Goal: Task Accomplishment & Management: Use online tool/utility

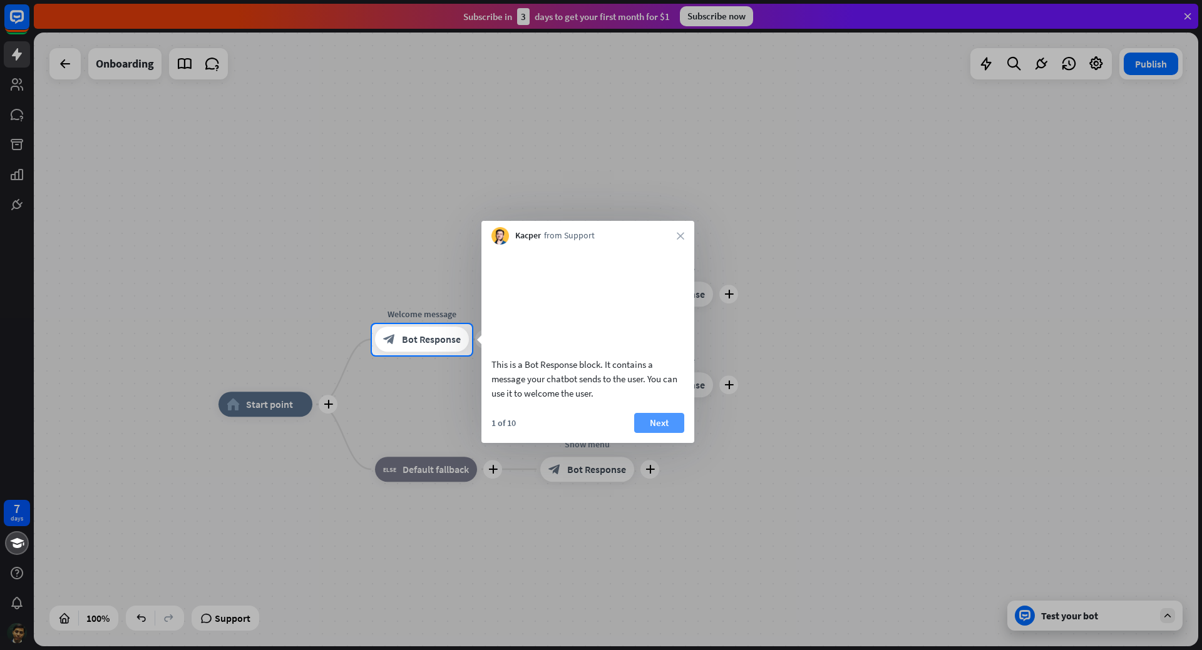
click at [650, 433] on button "Next" at bounding box center [659, 423] width 50 height 20
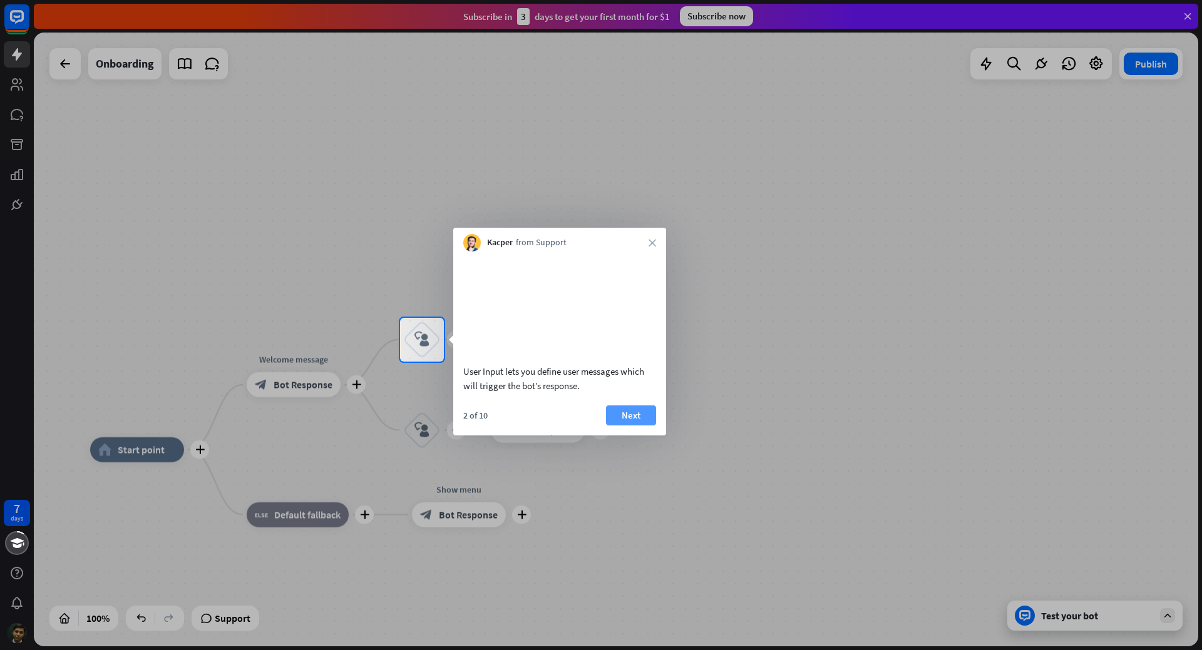
click at [649, 426] on button "Next" at bounding box center [631, 416] width 50 height 20
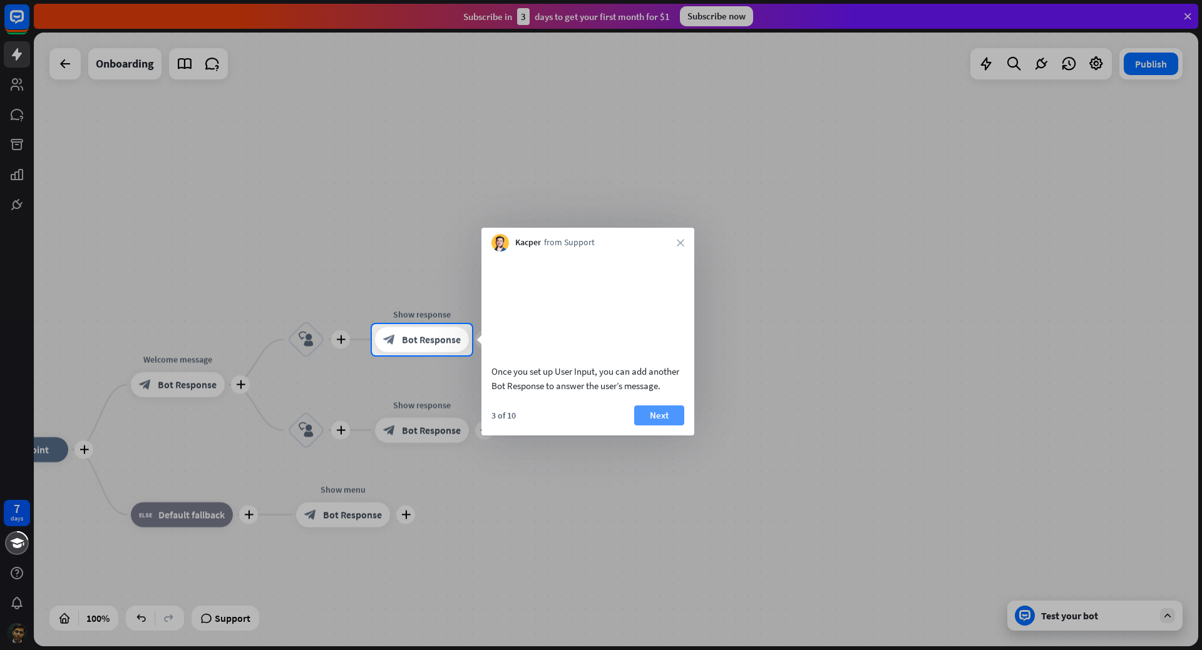
click at [649, 426] on button "Next" at bounding box center [659, 416] width 50 height 20
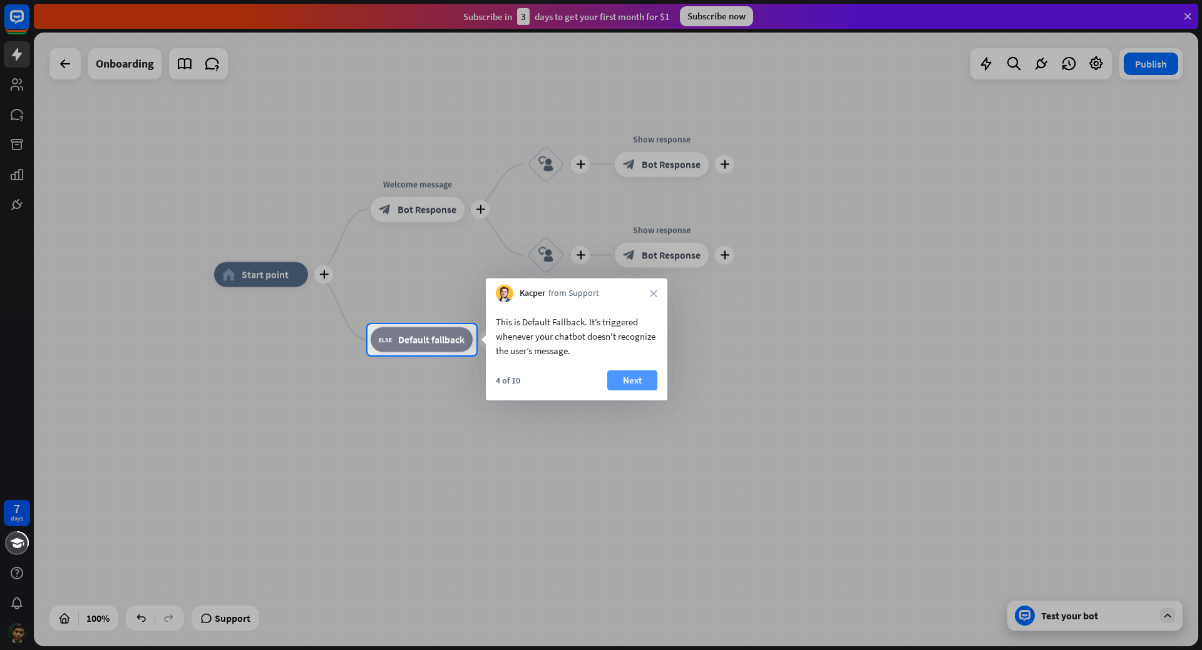
click at [637, 387] on button "Next" at bounding box center [632, 380] width 50 height 20
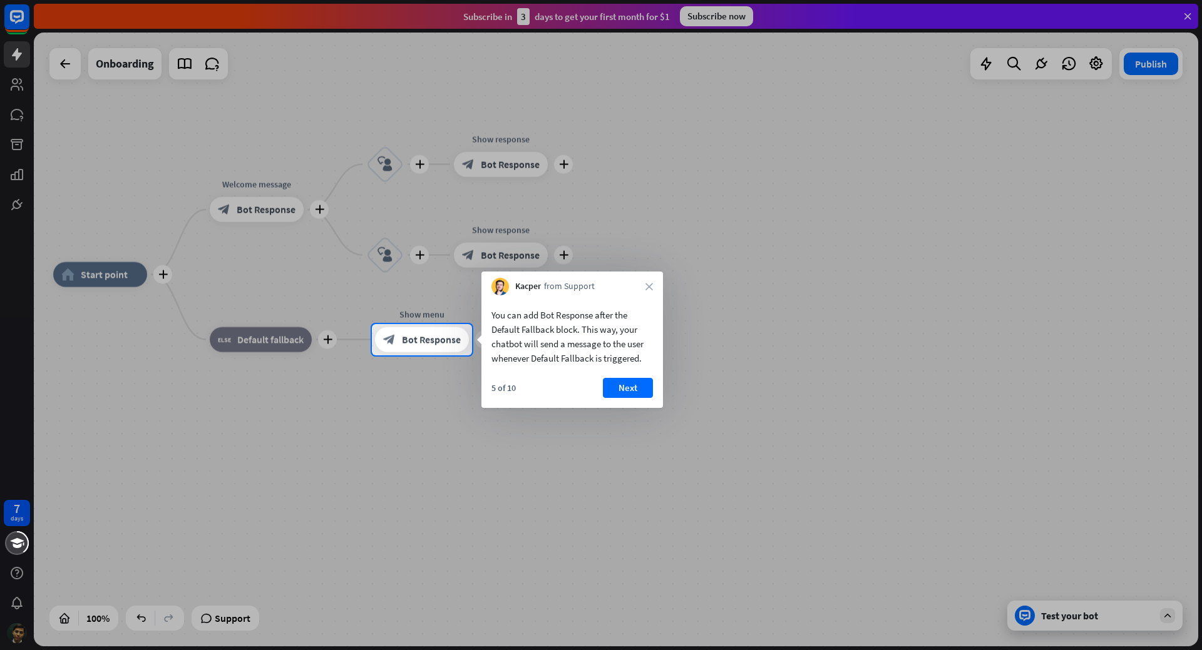
click at [637, 387] on button "Next" at bounding box center [628, 388] width 50 height 20
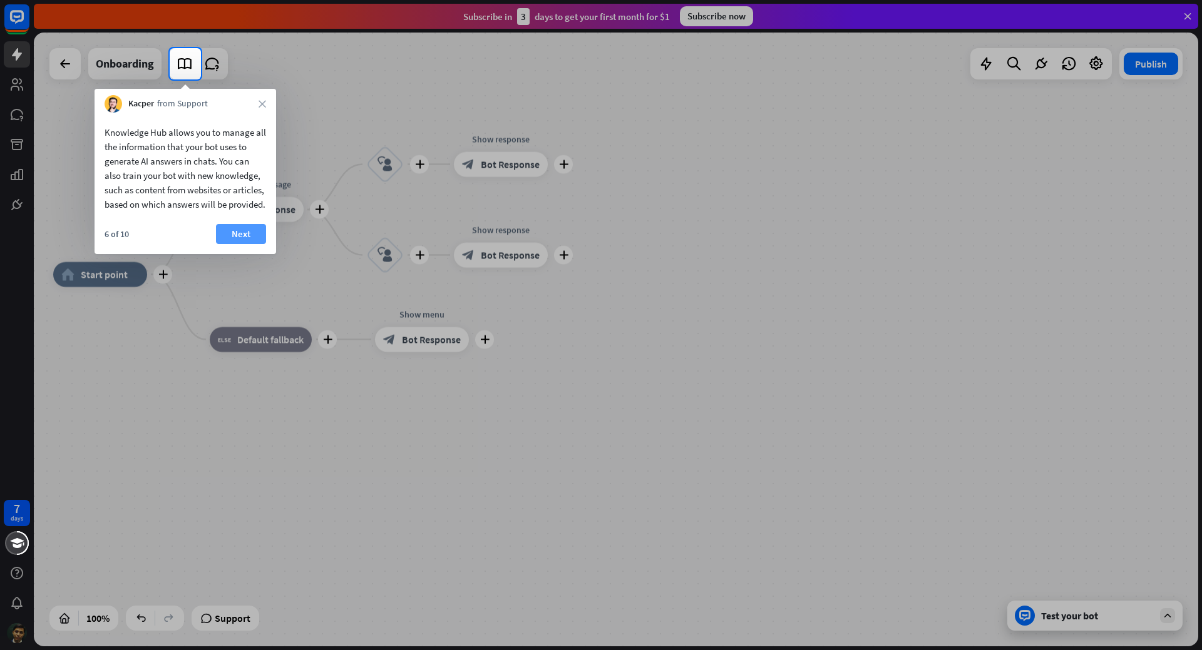
click at [233, 244] on button "Next" at bounding box center [241, 234] width 50 height 20
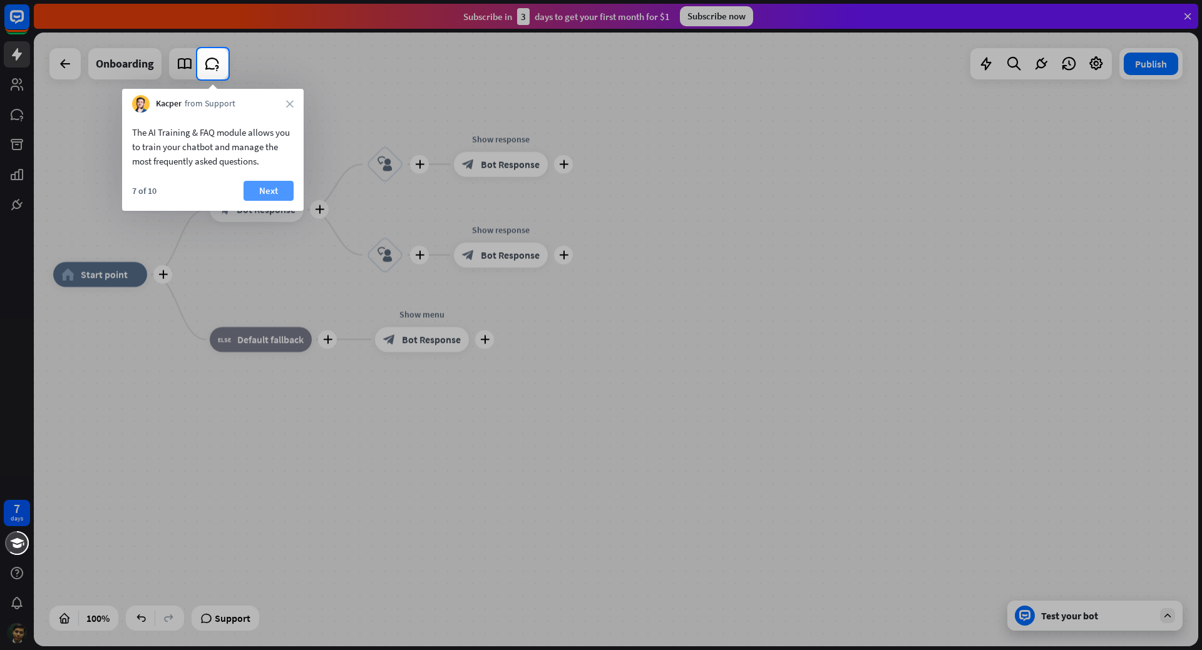
click at [255, 190] on button "Next" at bounding box center [268, 191] width 50 height 20
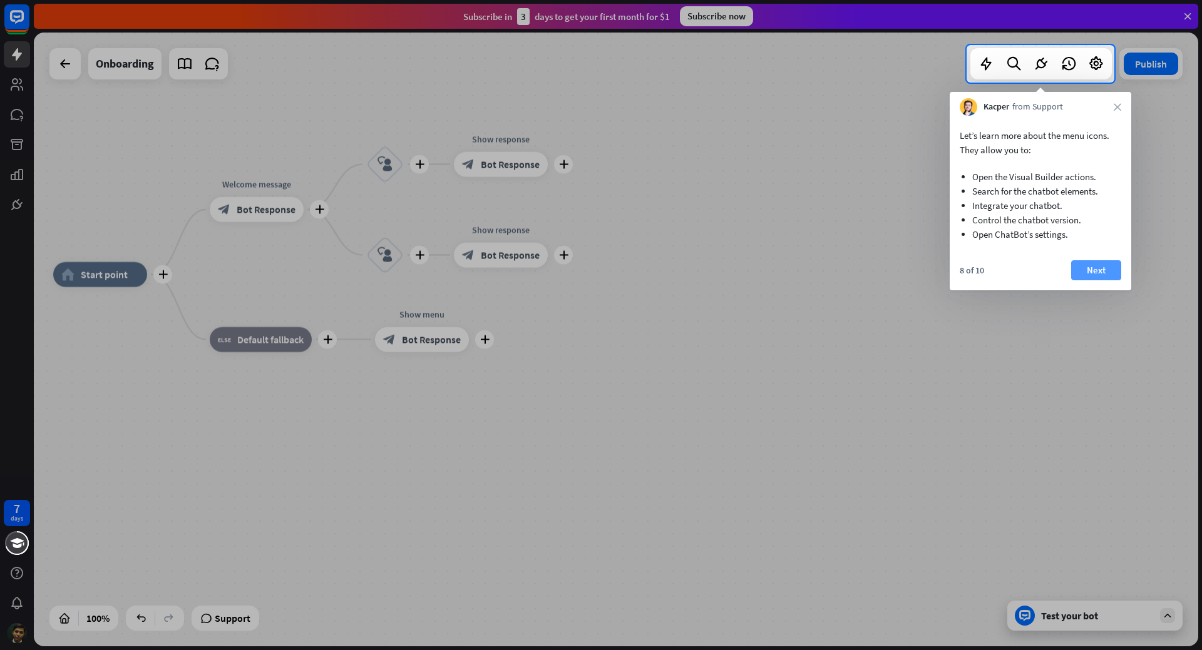
click at [1089, 267] on button "Next" at bounding box center [1096, 270] width 50 height 20
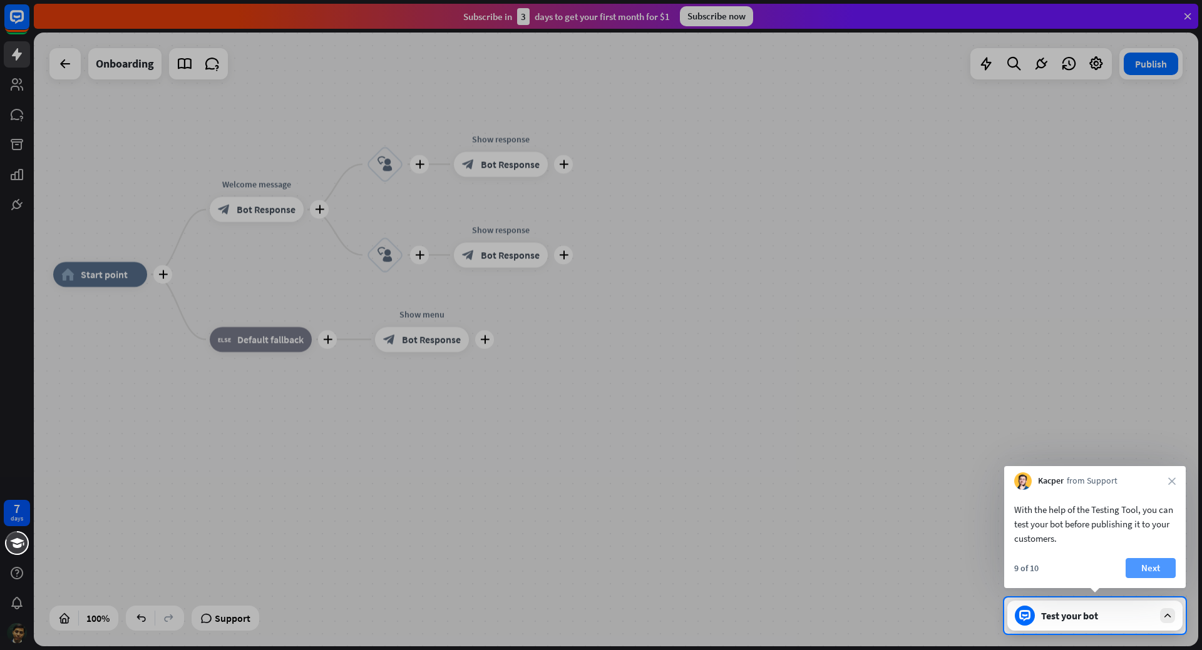
click at [1153, 572] on button "Next" at bounding box center [1150, 568] width 50 height 20
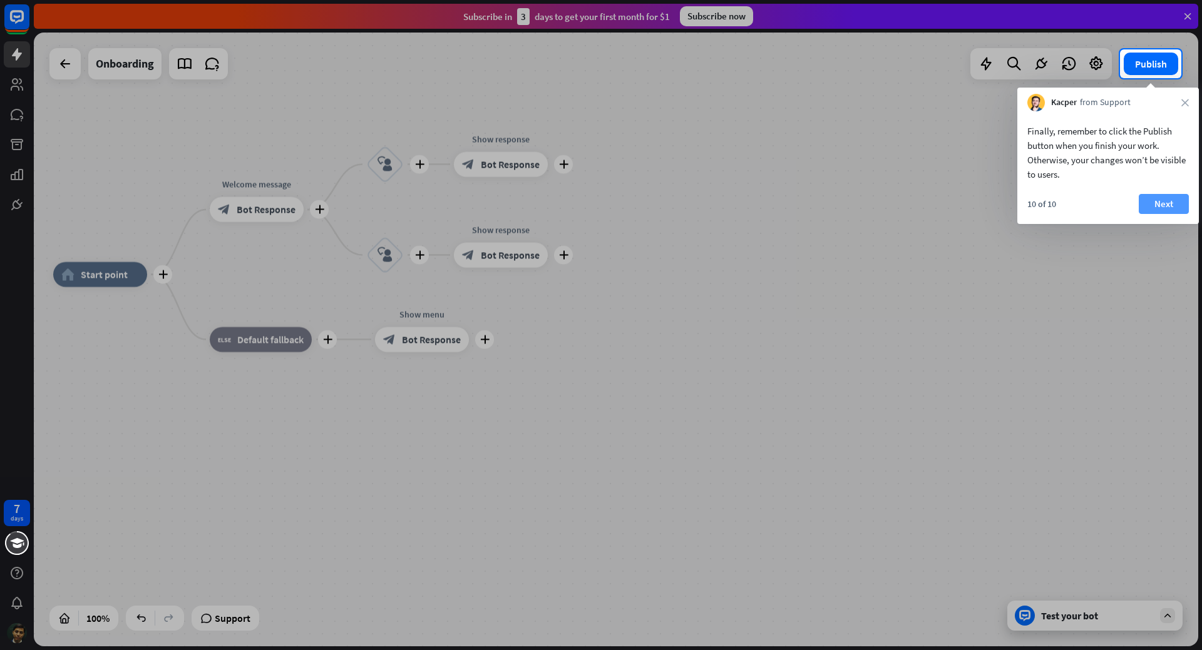
click at [1162, 200] on button "Next" at bounding box center [1163, 204] width 50 height 20
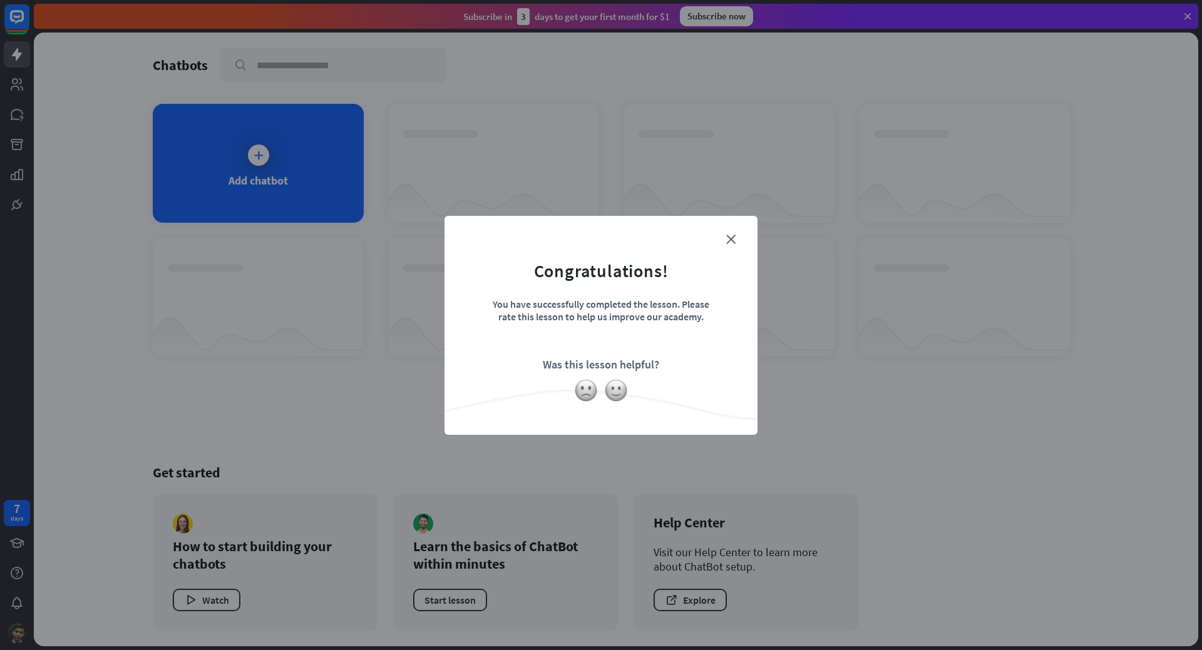
click at [726, 233] on form "Congratulations! You have successfully completed the lesson. Please rate this l…" at bounding box center [601, 307] width 282 height 150
click at [728, 240] on icon "close" at bounding box center [730, 239] width 9 height 9
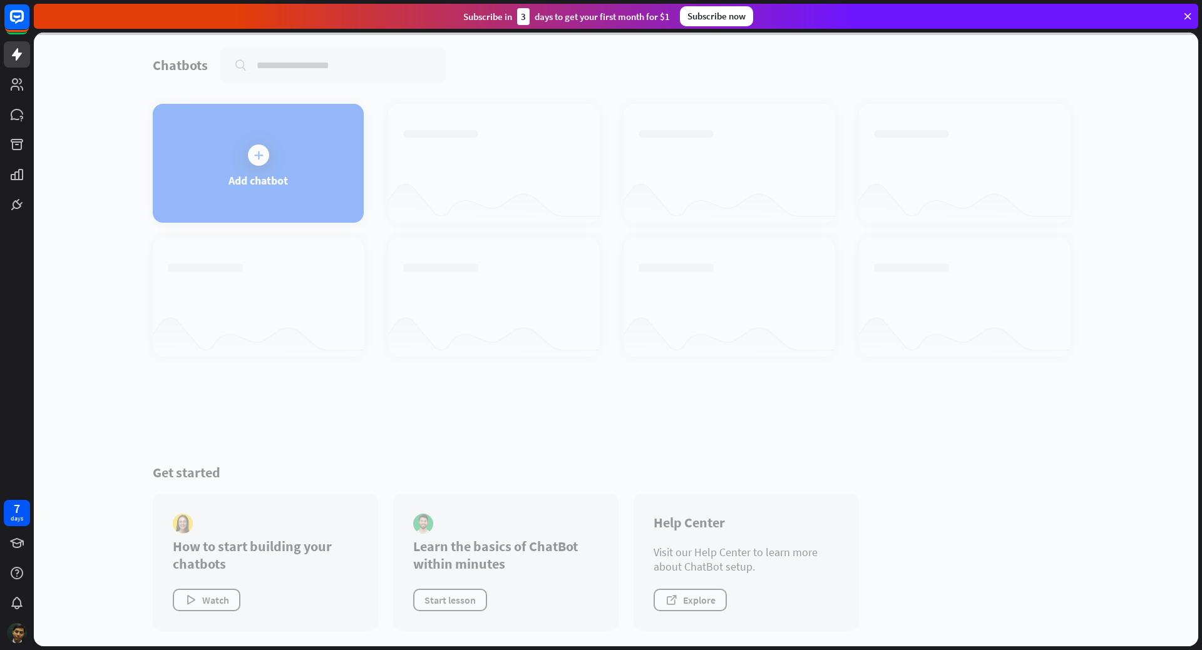
click at [268, 186] on div at bounding box center [616, 340] width 1164 height 614
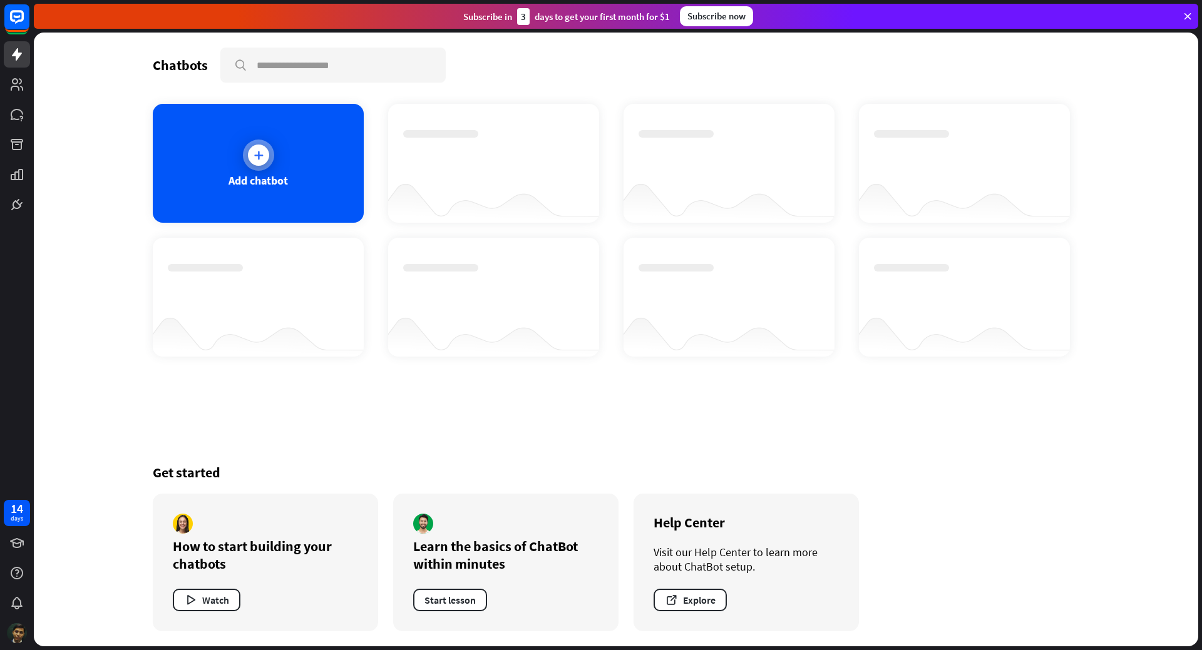
click at [259, 161] on icon at bounding box center [258, 155] width 13 height 13
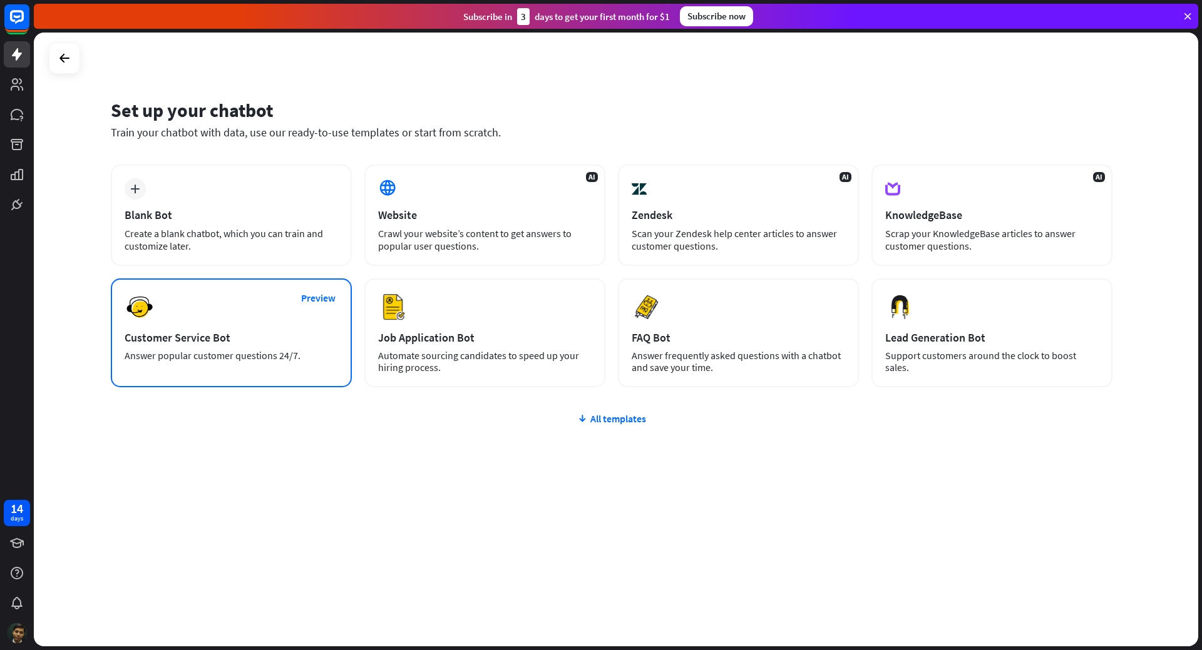
click at [225, 332] on div "Customer Service Bot" at bounding box center [231, 337] width 213 height 14
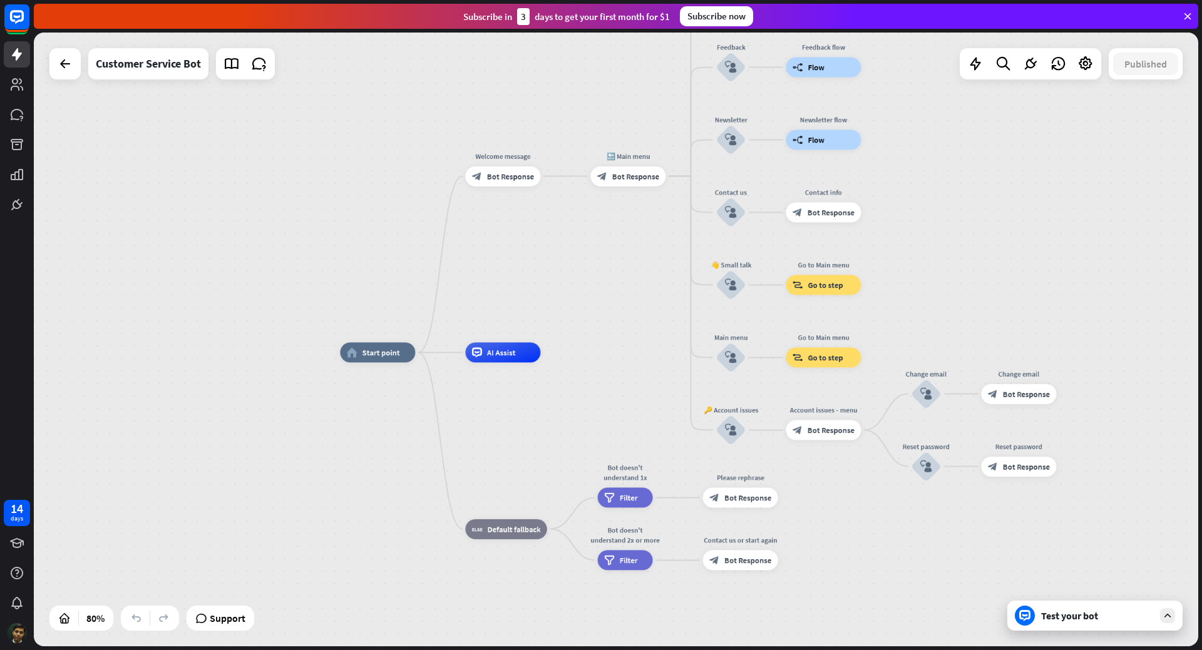
click at [1086, 623] on div "Test your bot" at bounding box center [1094, 616] width 175 height 30
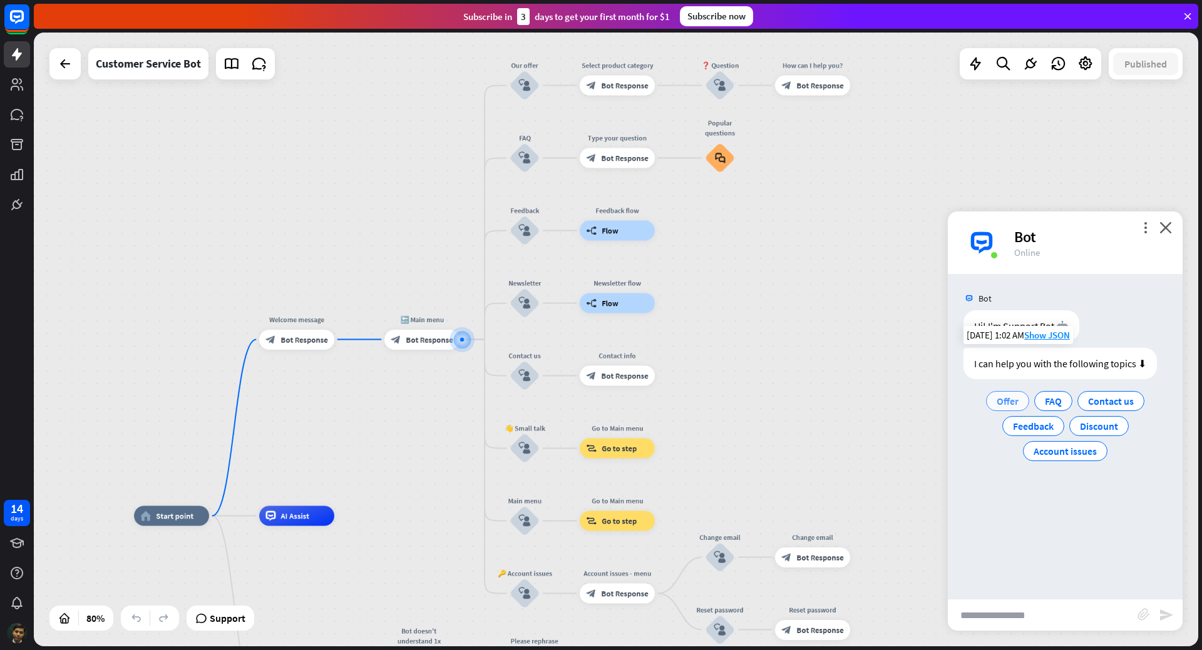
click at [1011, 397] on span "Offer" at bounding box center [1007, 401] width 22 height 13
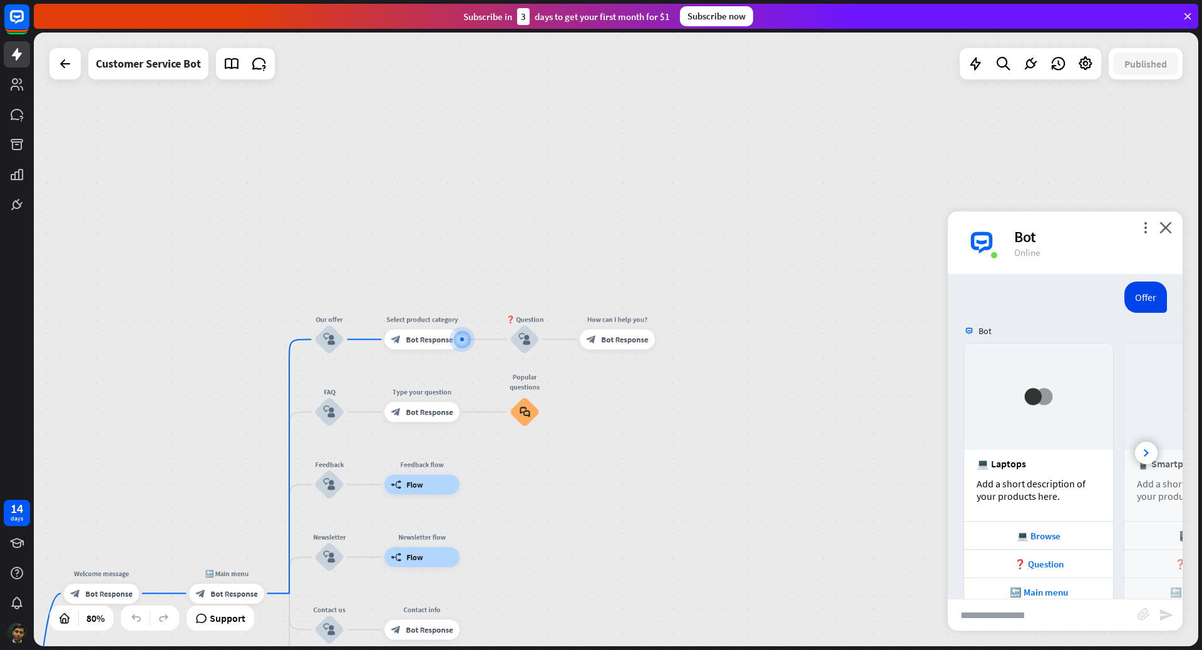
scroll to position [154, 0]
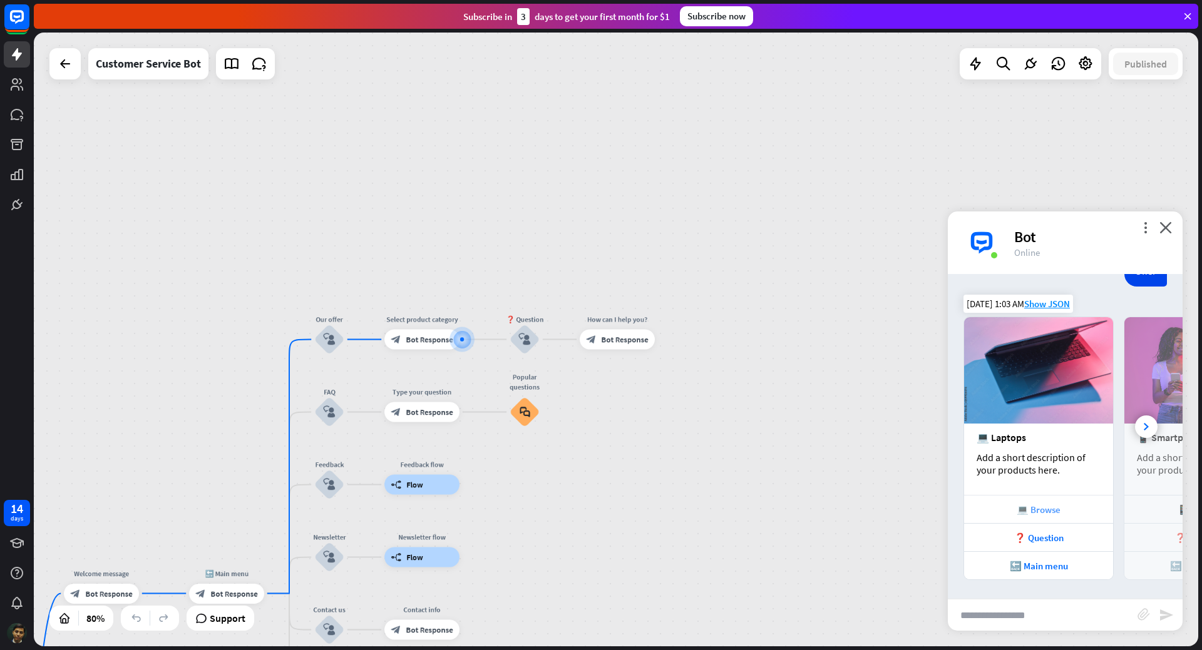
click at [1036, 512] on div "💻 Browse" at bounding box center [1038, 510] width 136 height 12
click at [1140, 429] on div at bounding box center [1146, 427] width 23 height 23
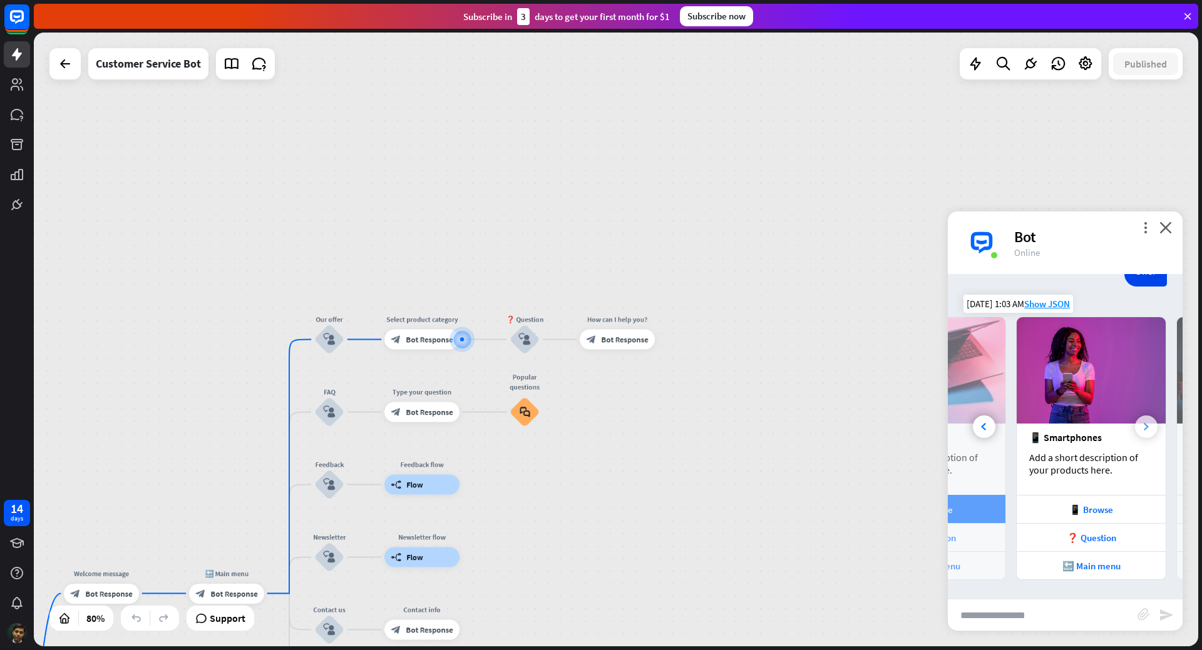
scroll to position [0, 138]
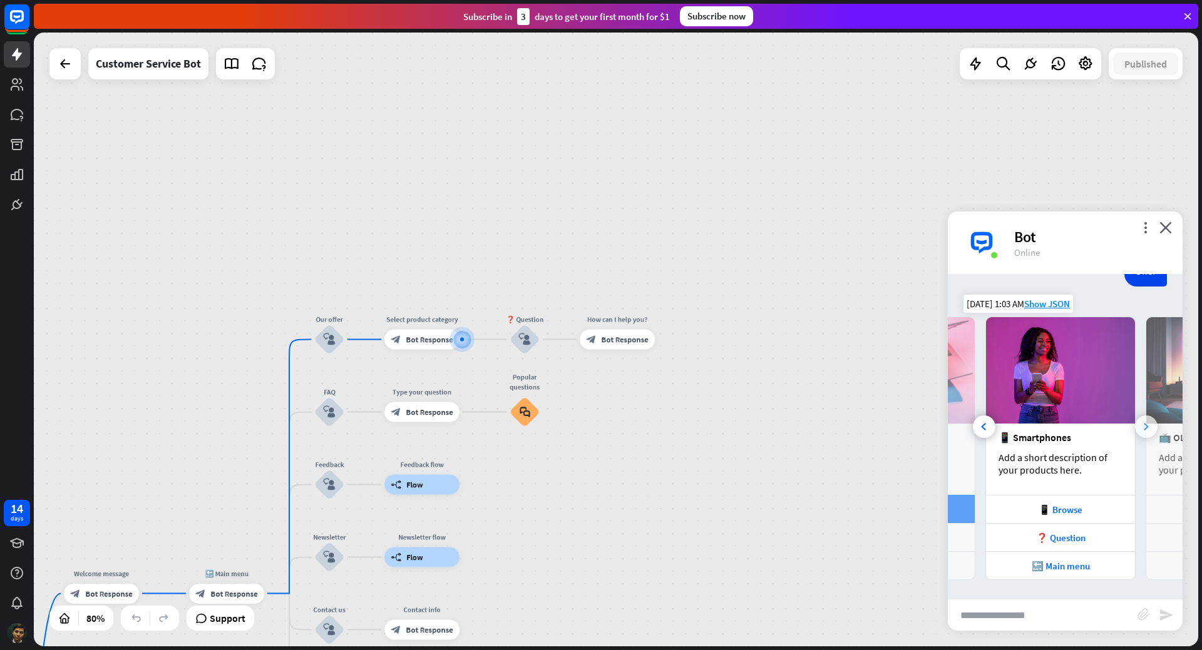
click at [1140, 429] on div at bounding box center [1146, 427] width 23 height 23
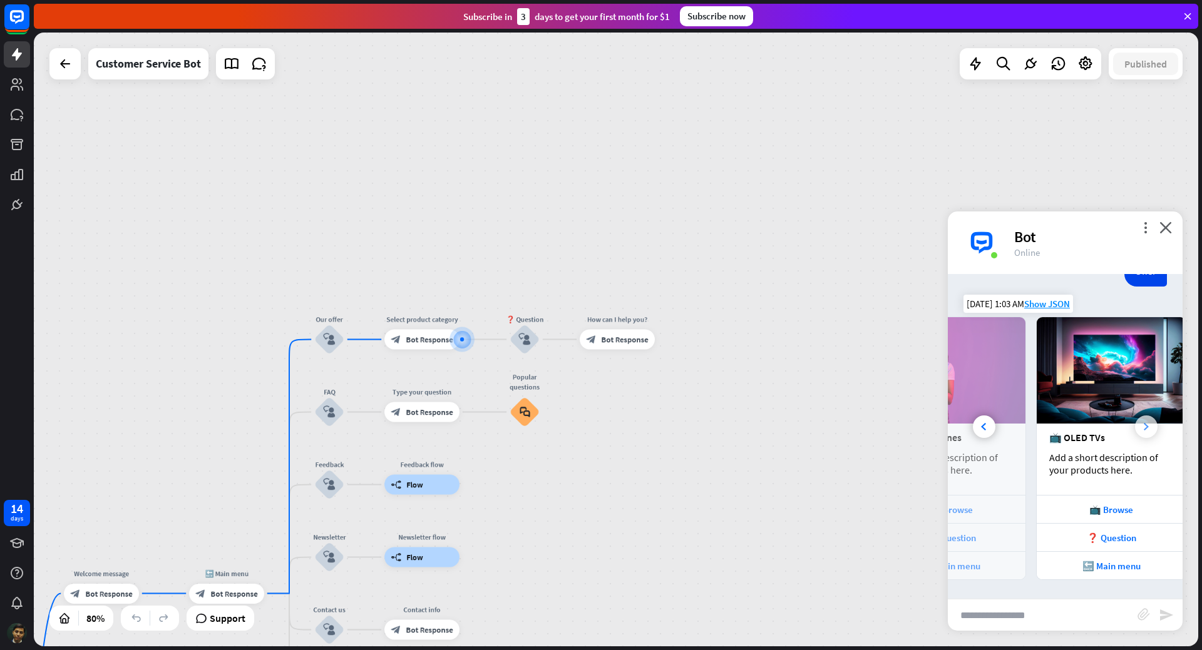
scroll to position [0, 277]
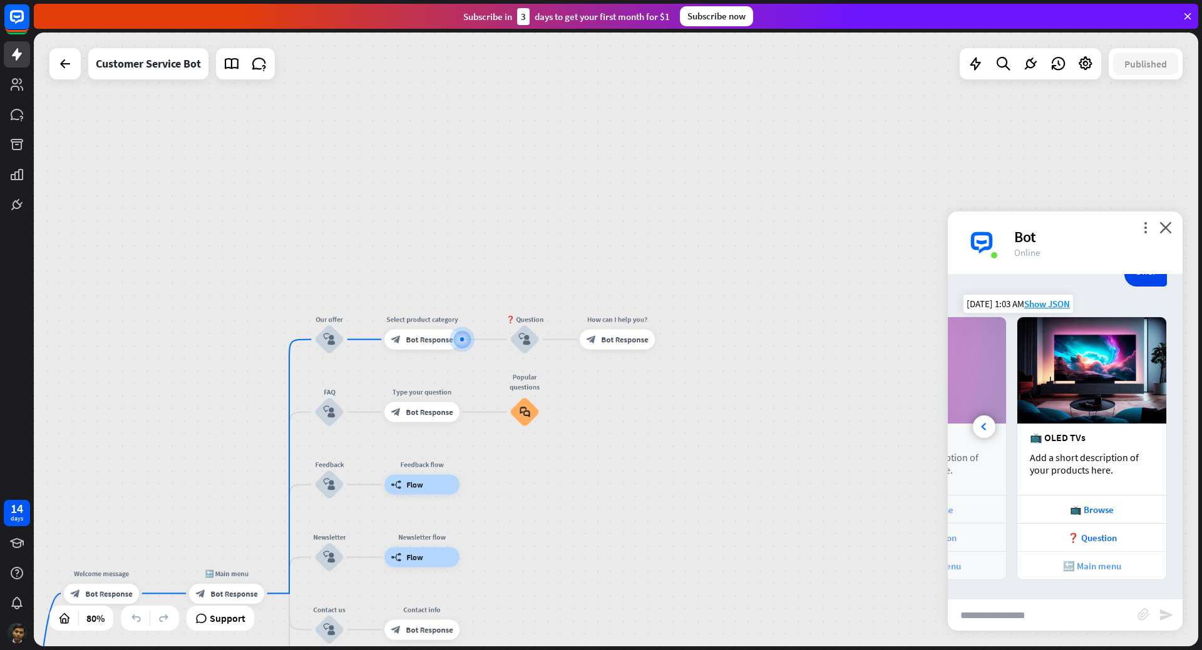
click at [1101, 569] on div "🔙 Main menu" at bounding box center [1091, 566] width 136 height 12
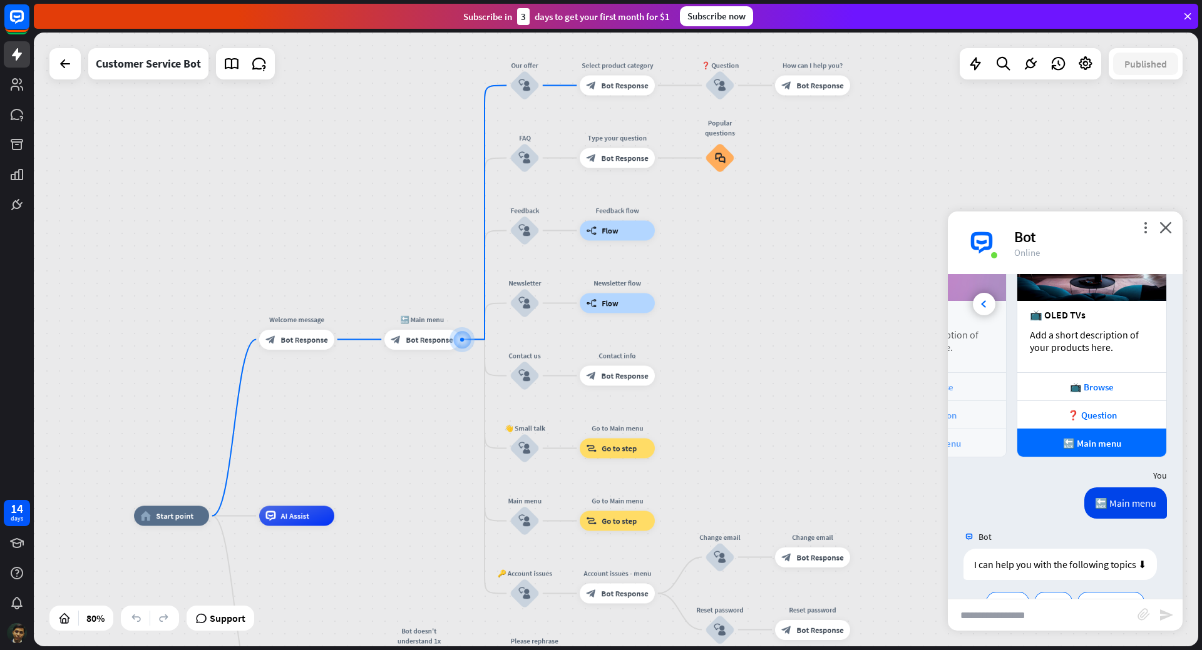
scroll to position [361, 0]
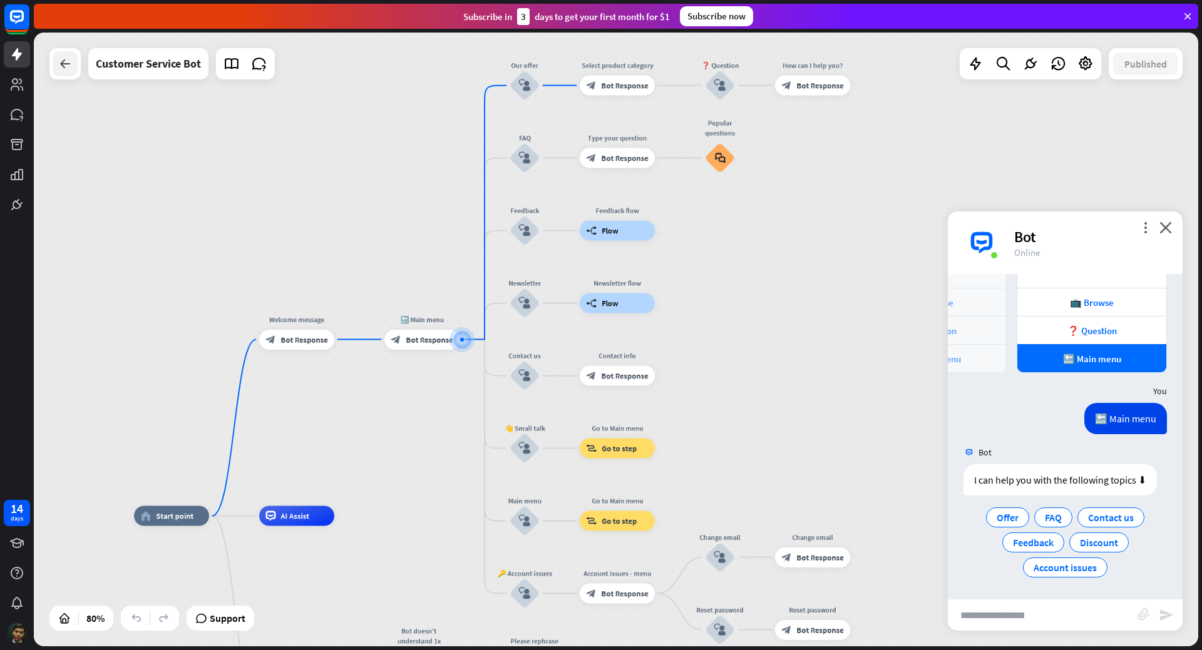
click at [59, 58] on icon at bounding box center [65, 63] width 15 height 15
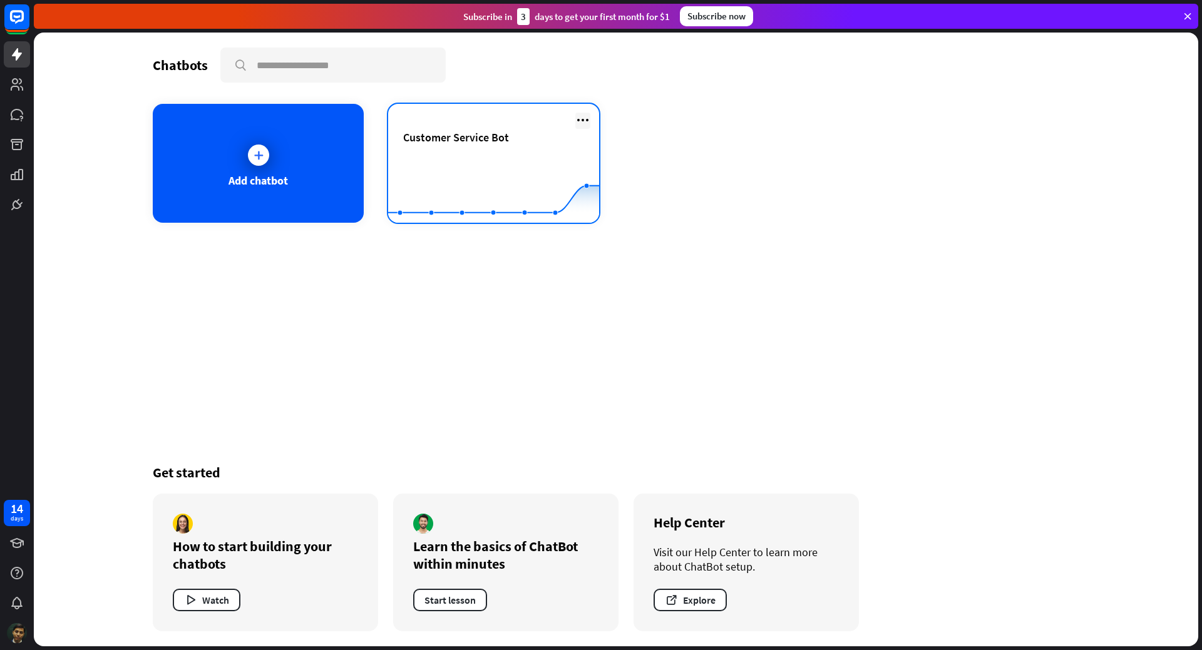
click at [581, 121] on icon at bounding box center [582, 120] width 15 height 15
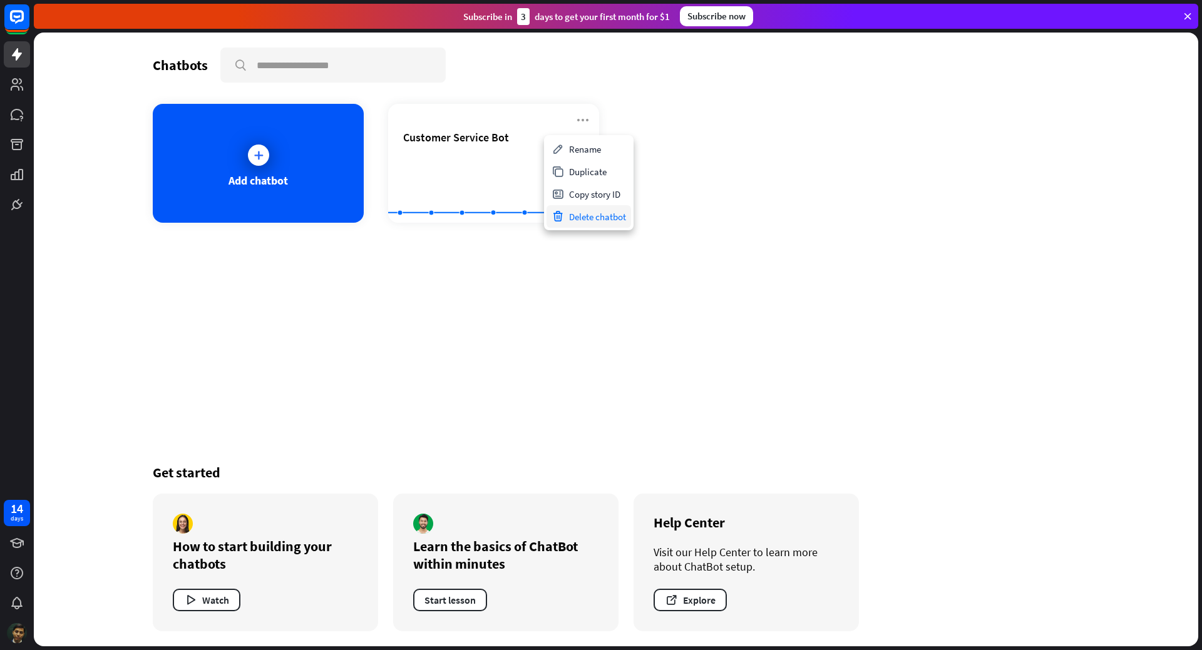
click at [588, 217] on div "Delete chatbot" at bounding box center [588, 216] width 84 height 23
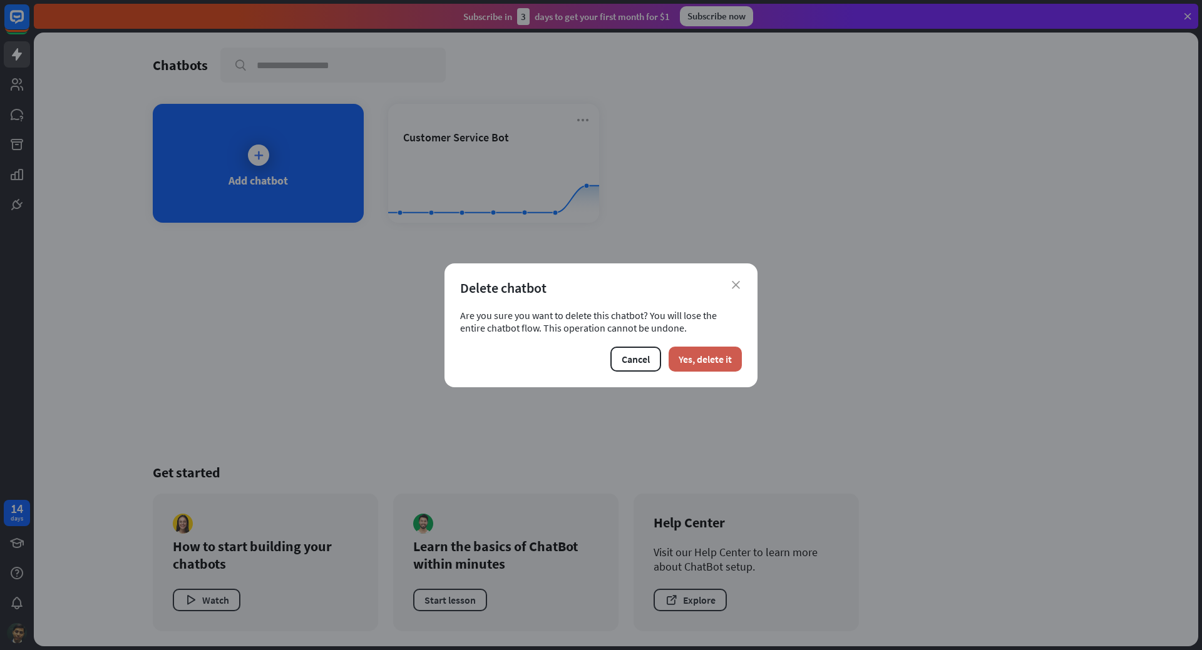
click at [705, 364] on button "Yes, delete it" at bounding box center [704, 359] width 73 height 25
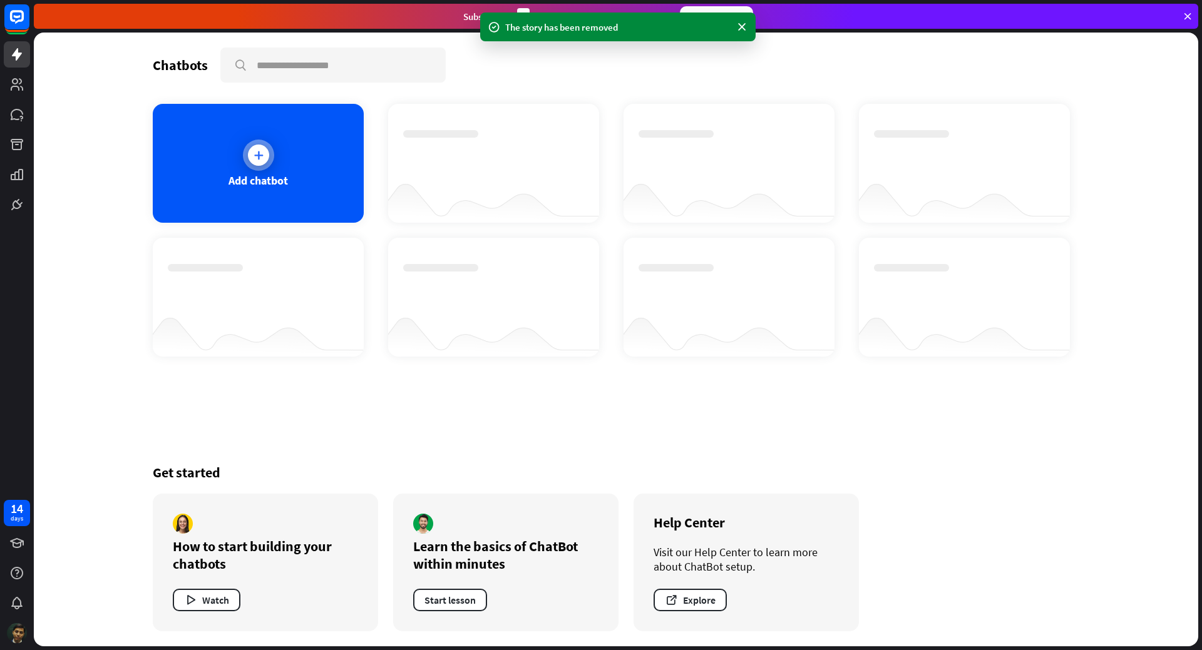
click at [256, 183] on div "Add chatbot" at bounding box center [257, 180] width 59 height 14
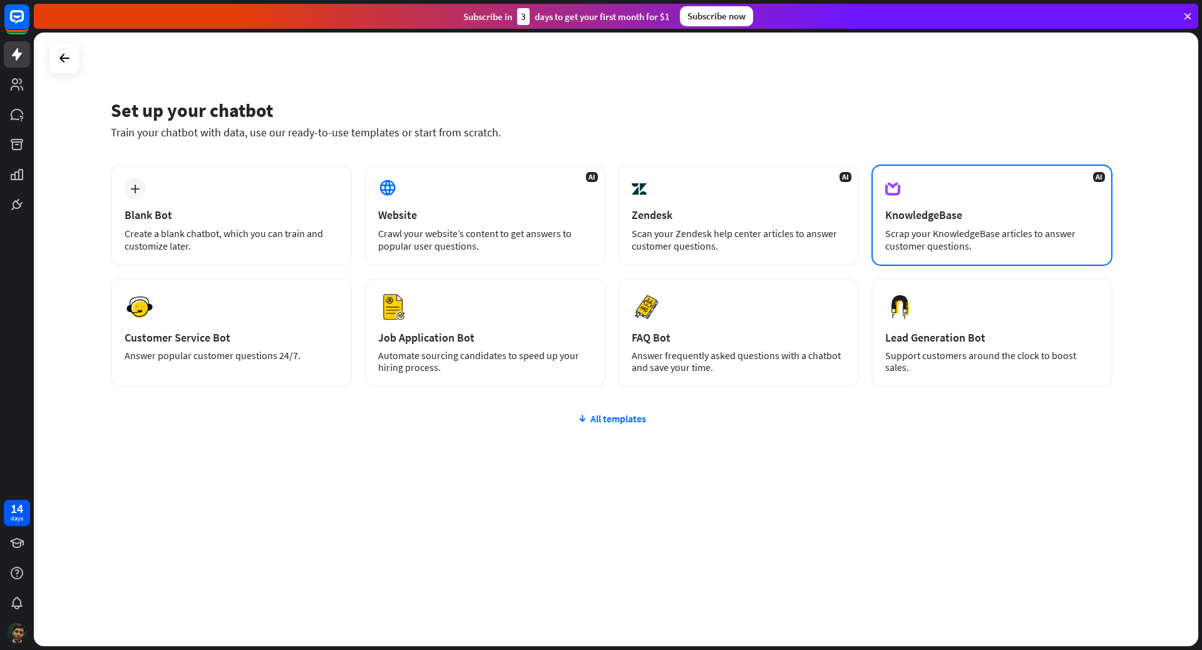
click at [957, 219] on div "KnowledgeBase" at bounding box center [991, 215] width 213 height 14
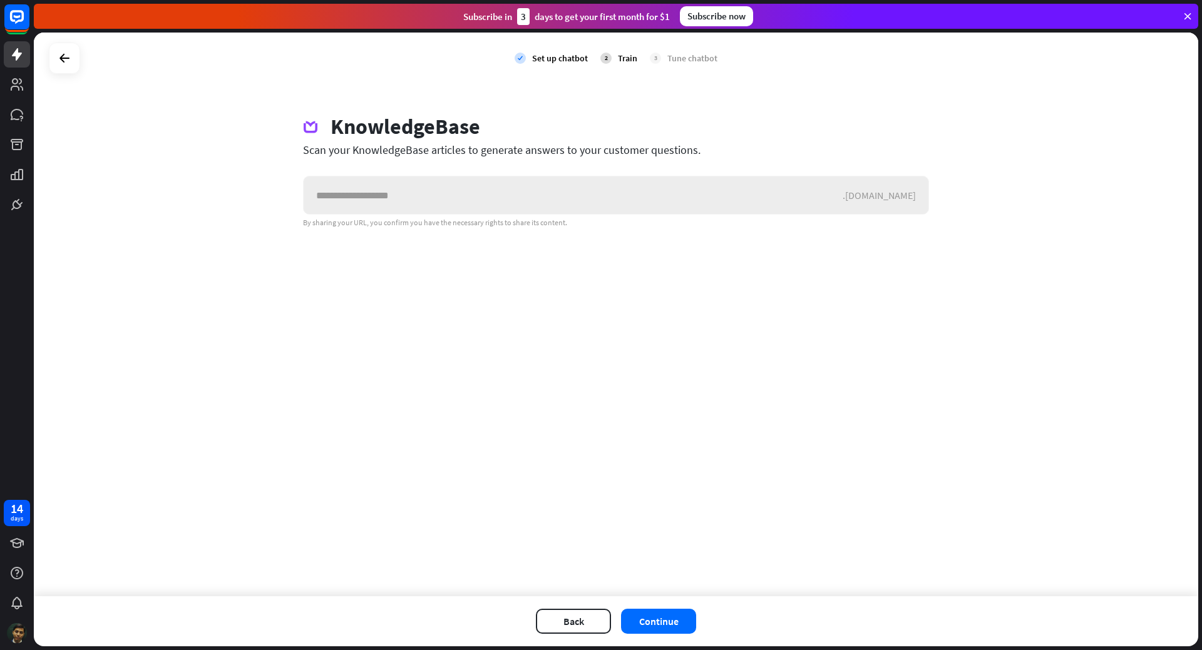
click at [365, 196] on input "text" at bounding box center [573, 195] width 539 height 38
click at [559, 619] on button "Back" at bounding box center [573, 621] width 75 height 25
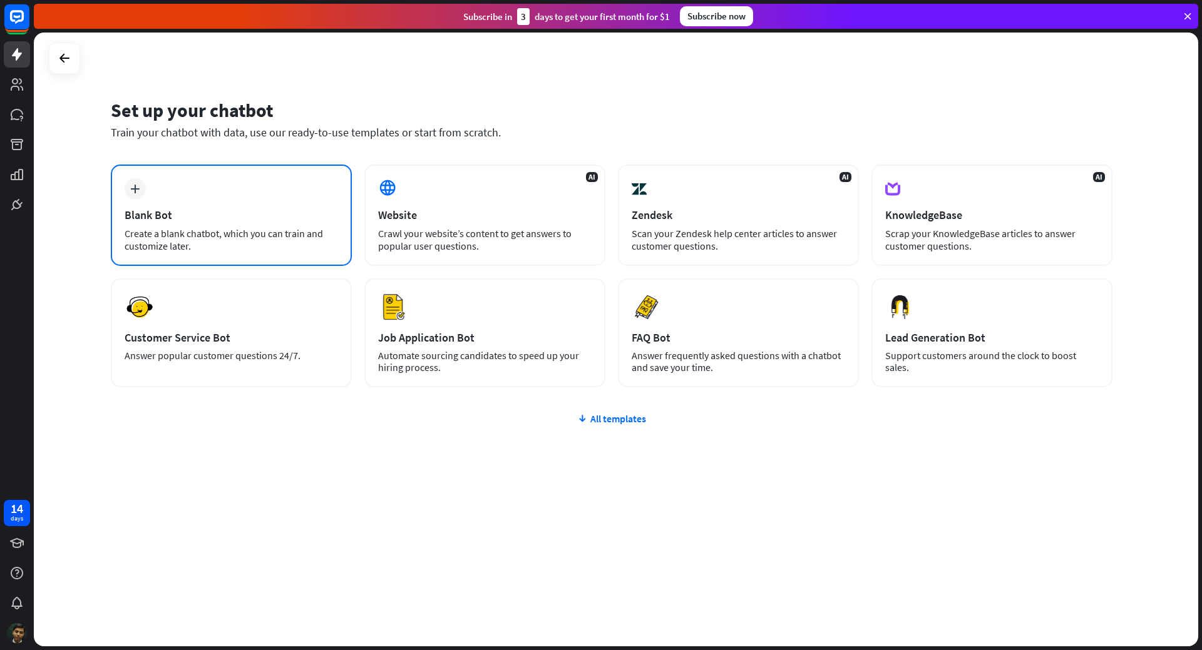
click at [245, 227] on div "Create a blank chatbot, which you can train and customize later." at bounding box center [231, 239] width 213 height 25
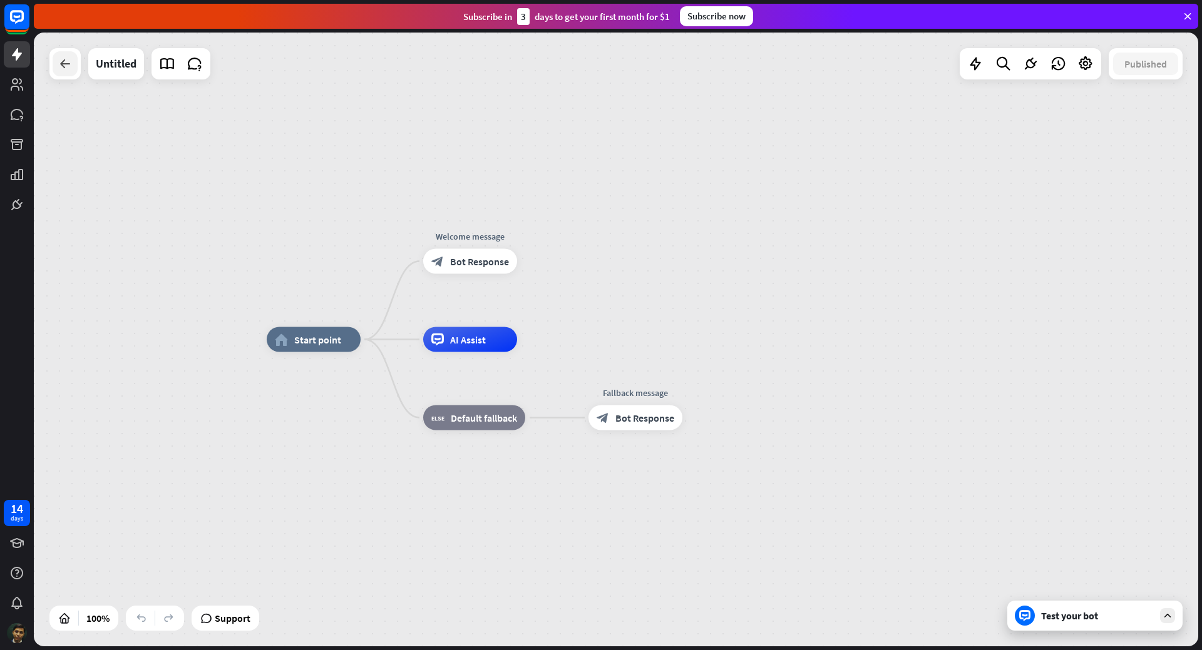
click at [68, 74] on div at bounding box center [65, 63] width 25 height 25
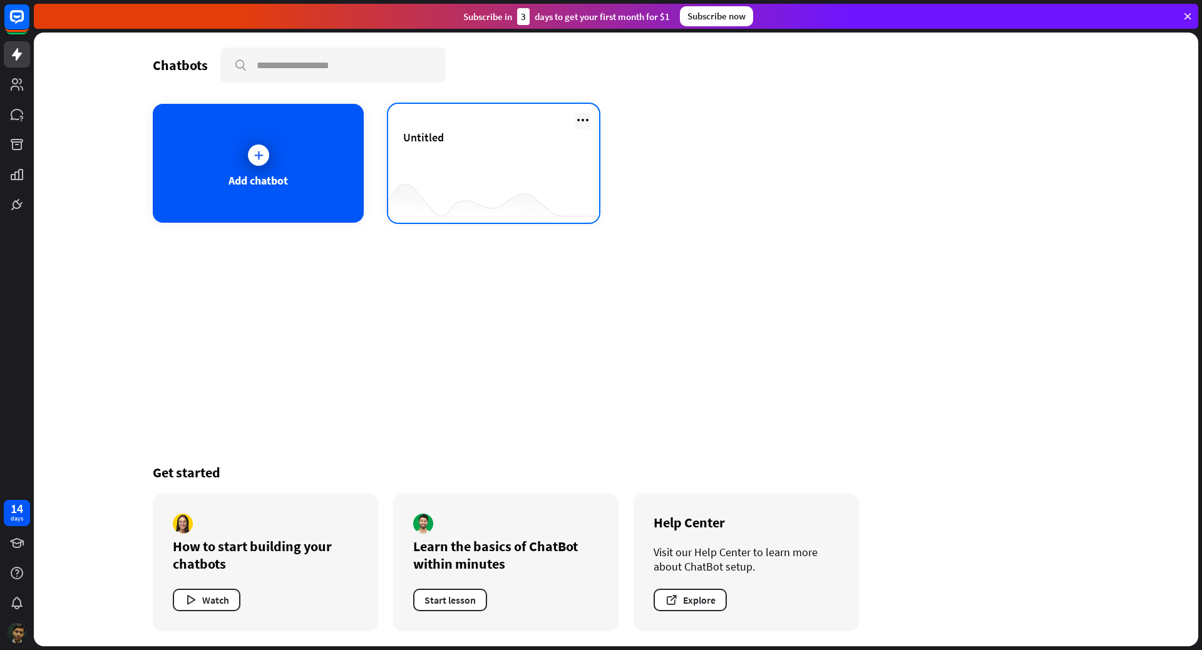
click at [580, 119] on icon at bounding box center [582, 120] width 15 height 15
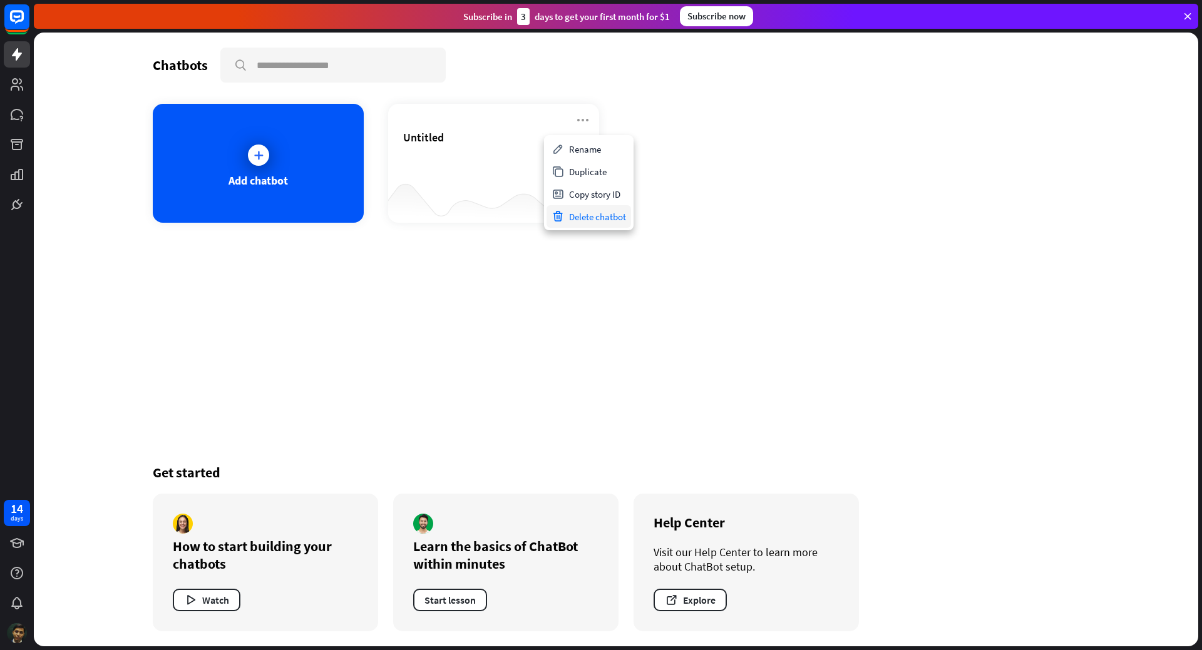
click at [581, 219] on div "Delete chatbot" at bounding box center [588, 216] width 84 height 23
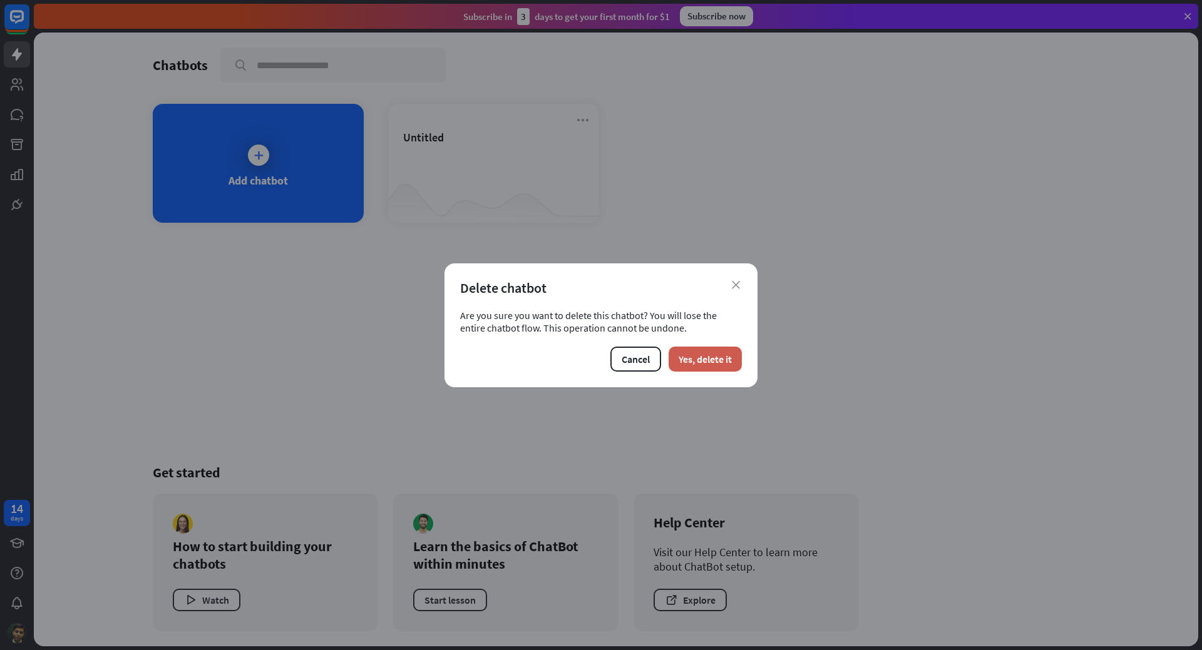
click at [709, 371] on button "Yes, delete it" at bounding box center [704, 359] width 73 height 25
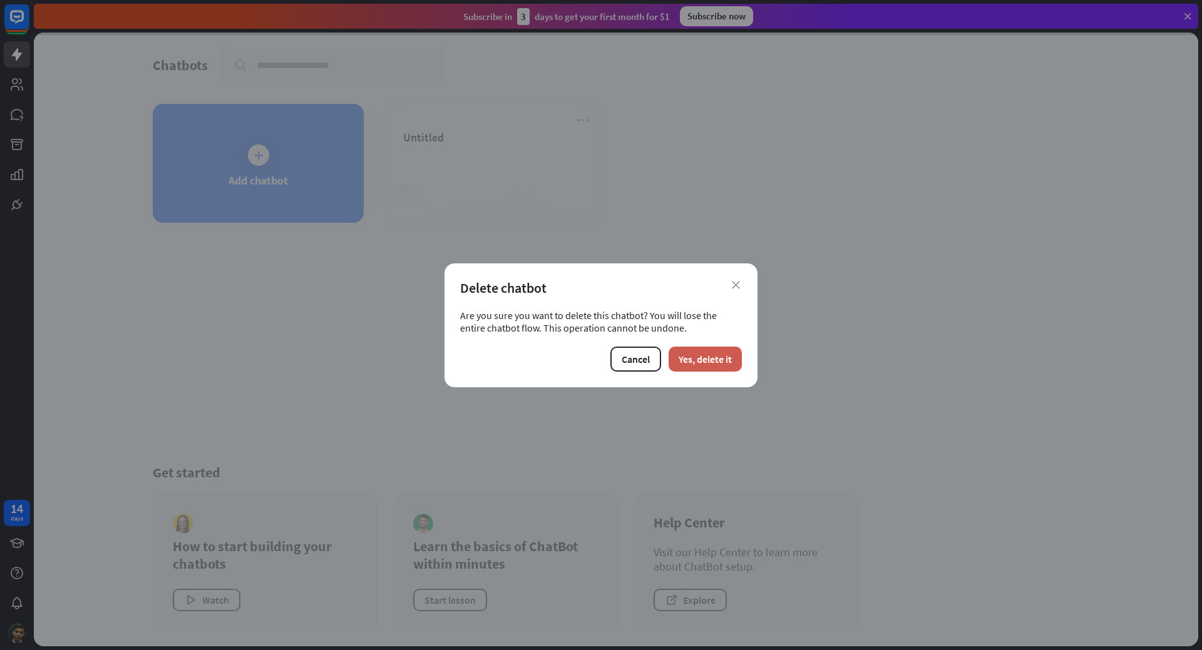
click at [712, 362] on button "Yes, delete it" at bounding box center [704, 359] width 73 height 25
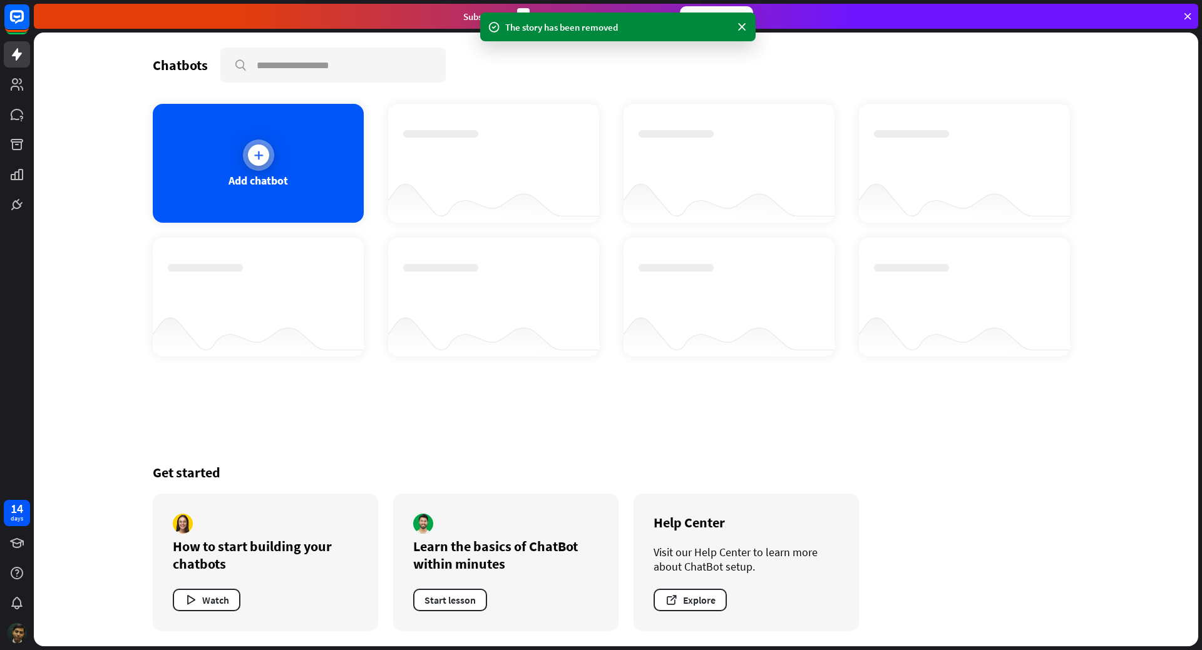
click at [239, 163] on div "Add chatbot" at bounding box center [258, 163] width 211 height 119
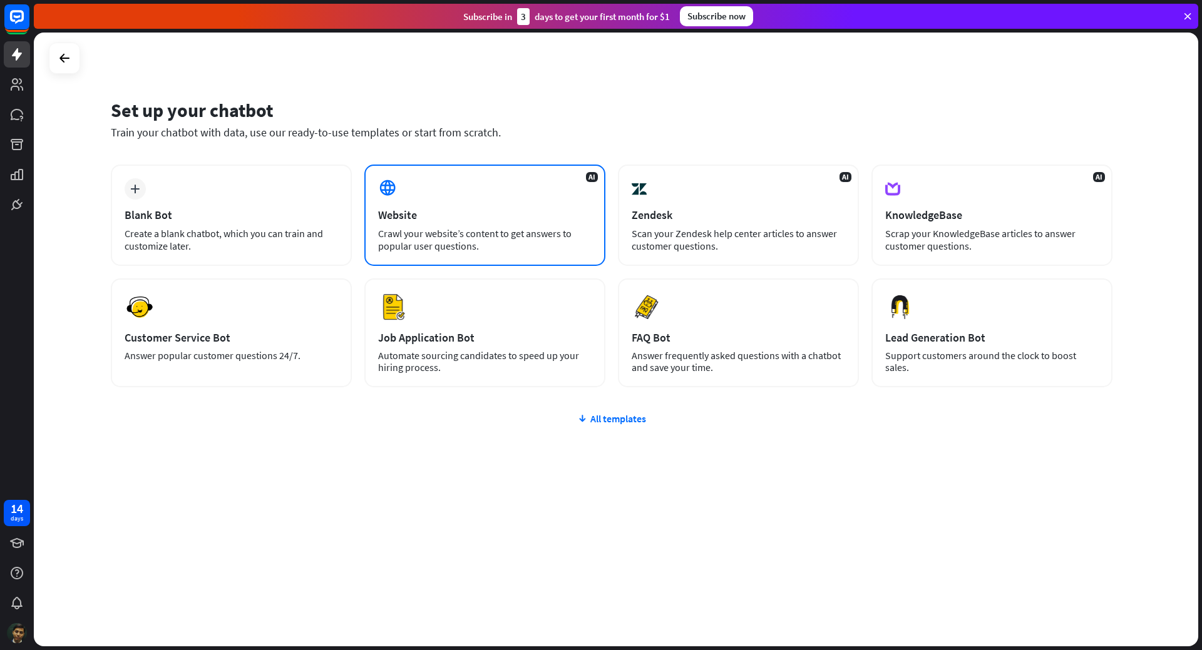
click at [458, 247] on div "Crawl your website’s content to get answers to popular user questions." at bounding box center [484, 239] width 213 height 25
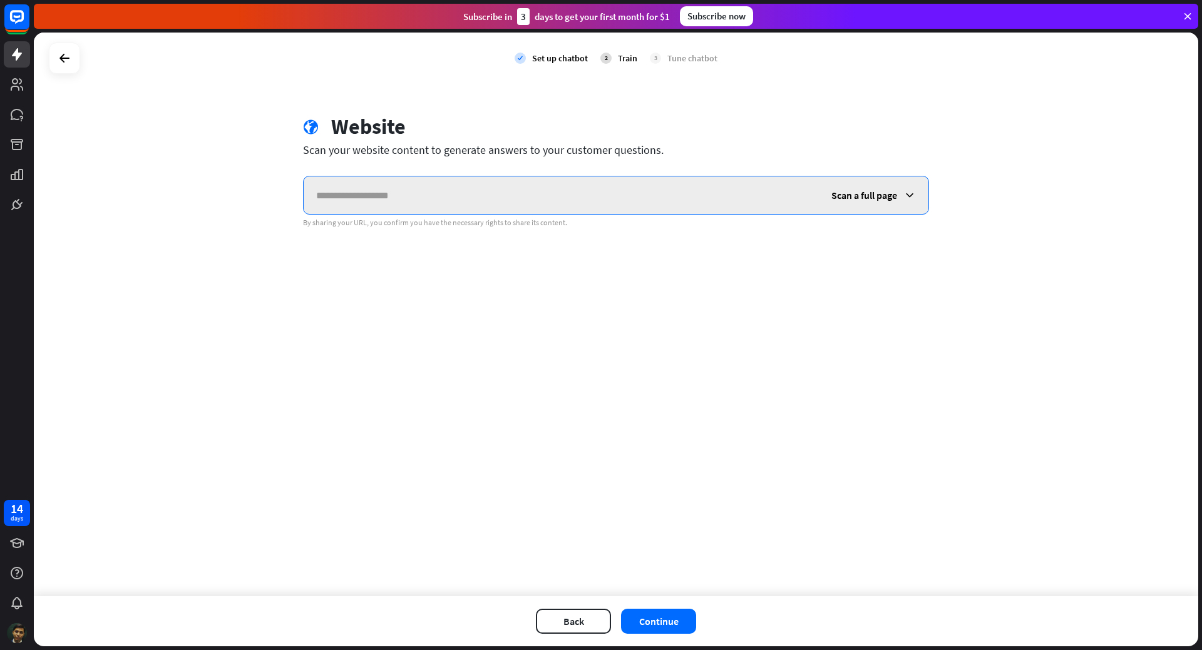
paste input "**********"
type input "**********"
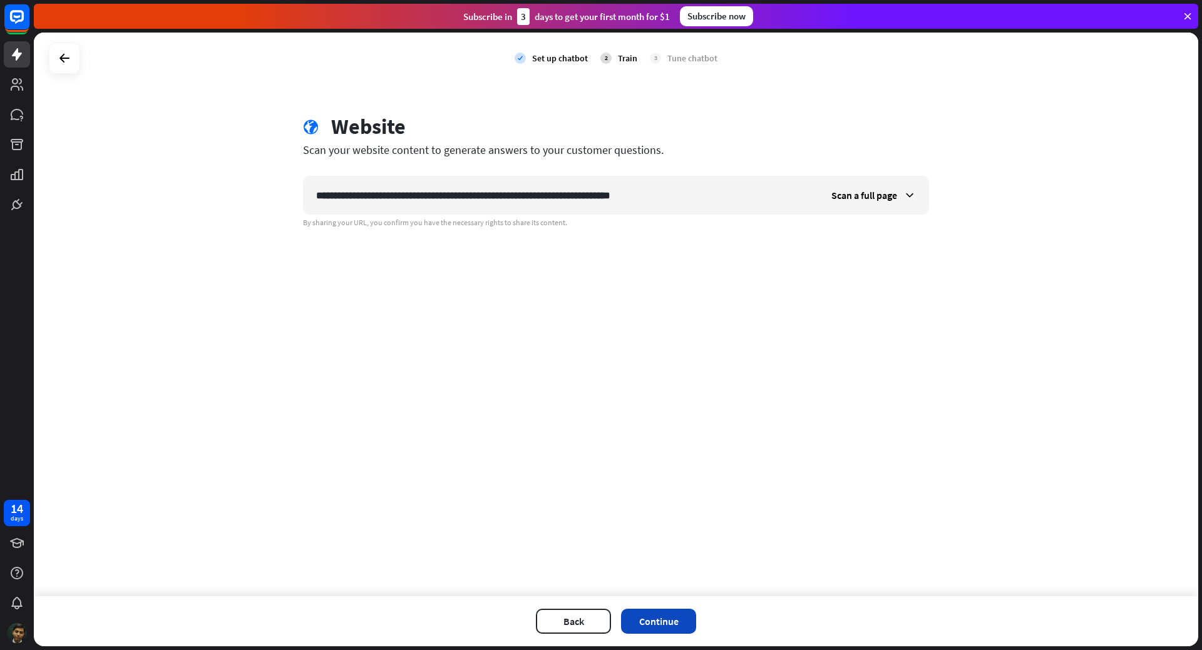
click at [666, 621] on button "Continue" at bounding box center [658, 621] width 75 height 25
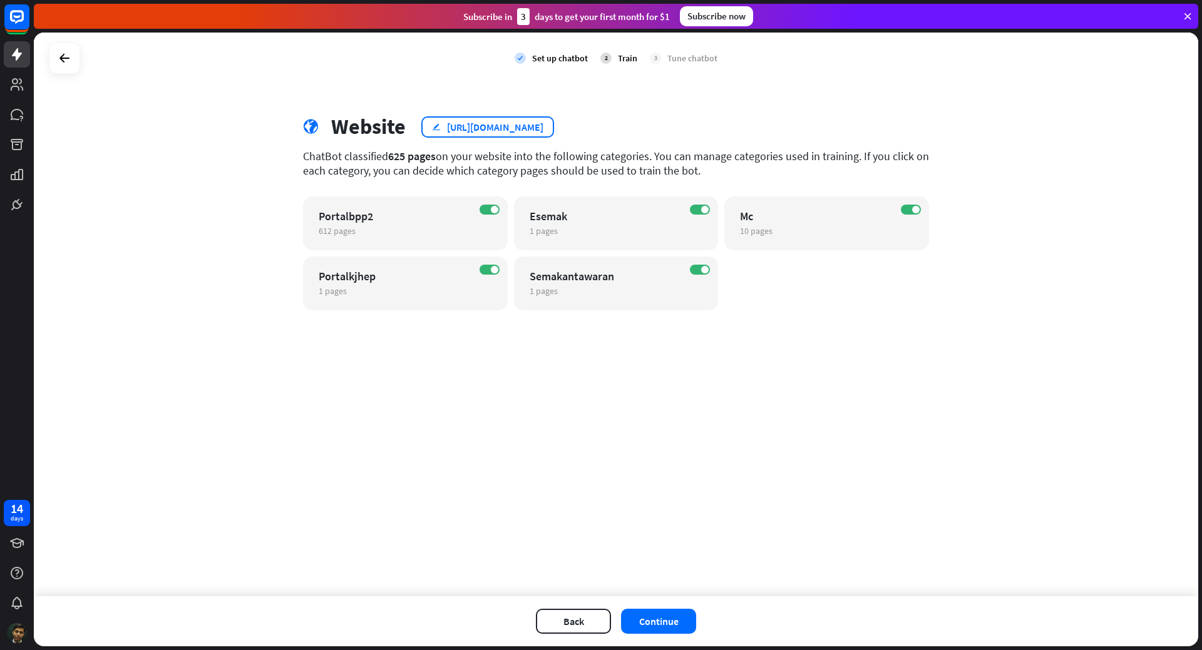
click at [524, 121] on div "[URL][DOMAIN_NAME]" at bounding box center [495, 127] width 96 height 13
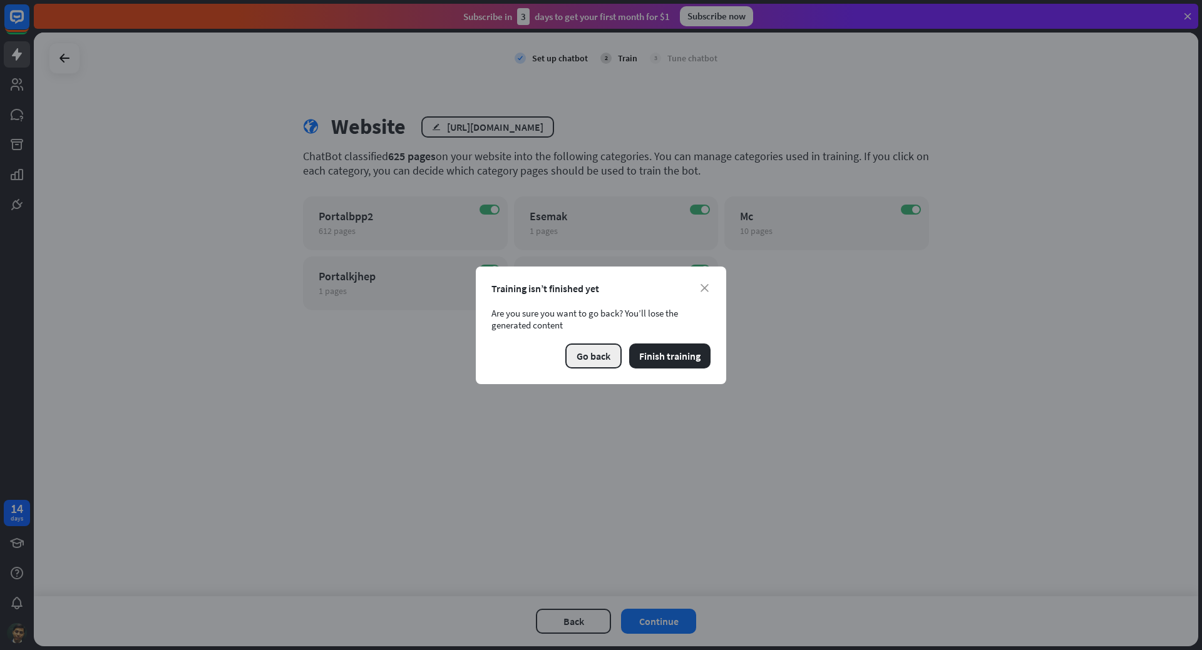
click at [597, 358] on button "Go back" at bounding box center [593, 356] width 56 height 25
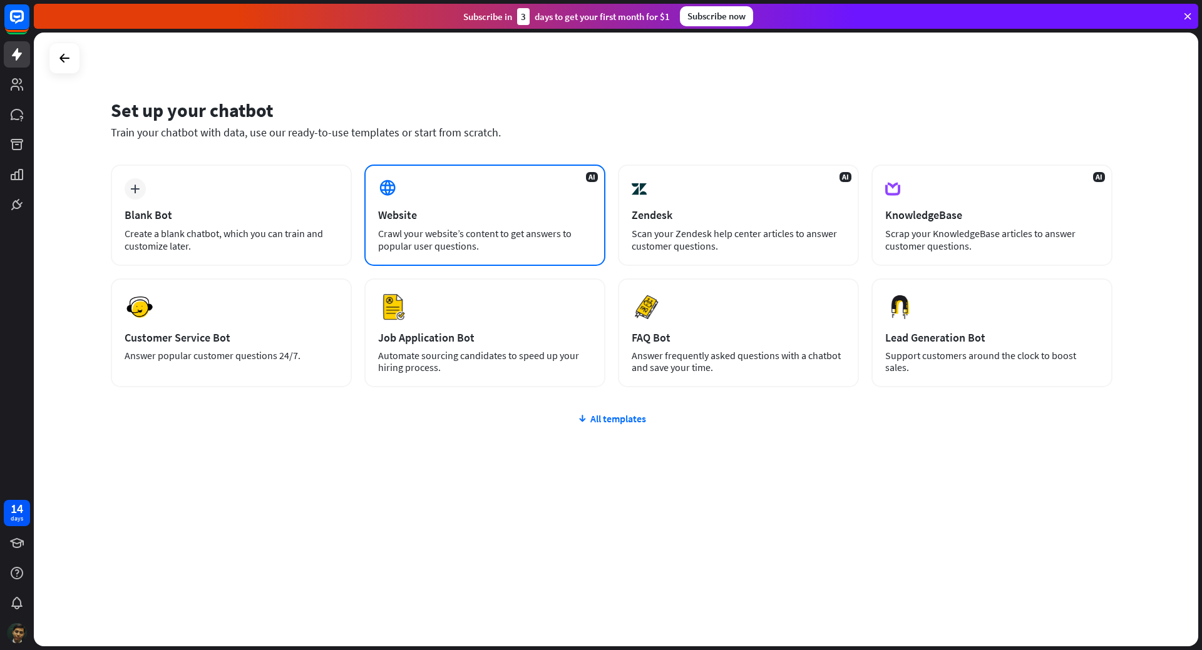
click at [407, 223] on div "AI Website Crawl your website’s content to get answers to popular user question…" at bounding box center [484, 215] width 241 height 101
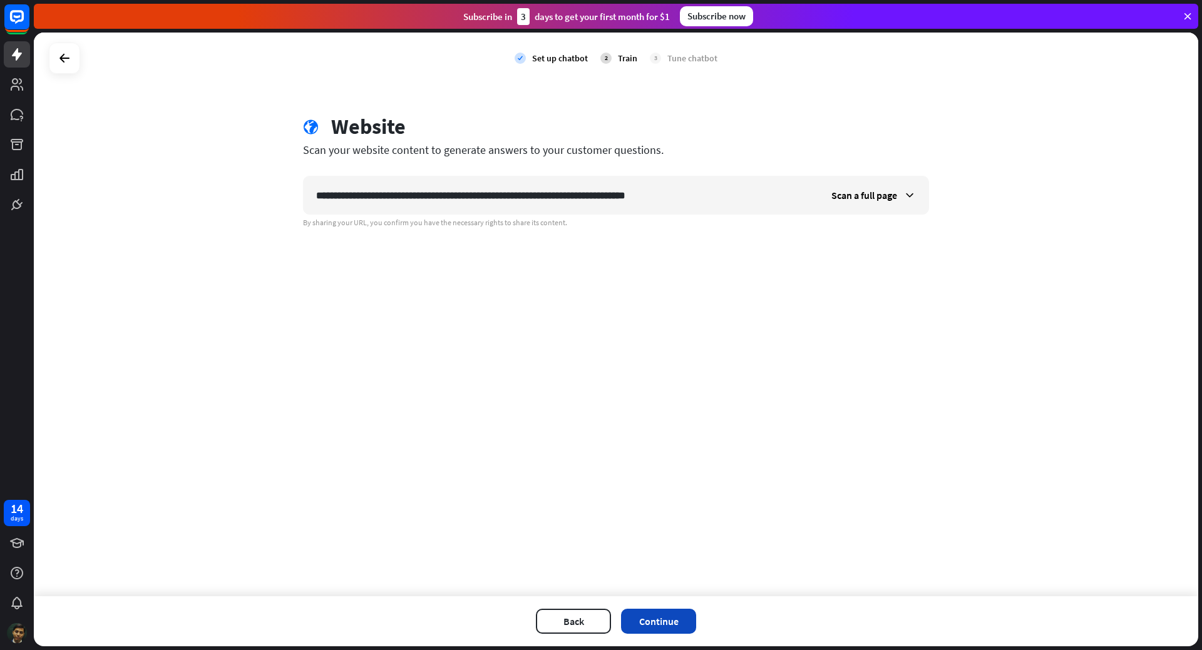
type input "**********"
click at [666, 618] on button "Continue" at bounding box center [658, 621] width 75 height 25
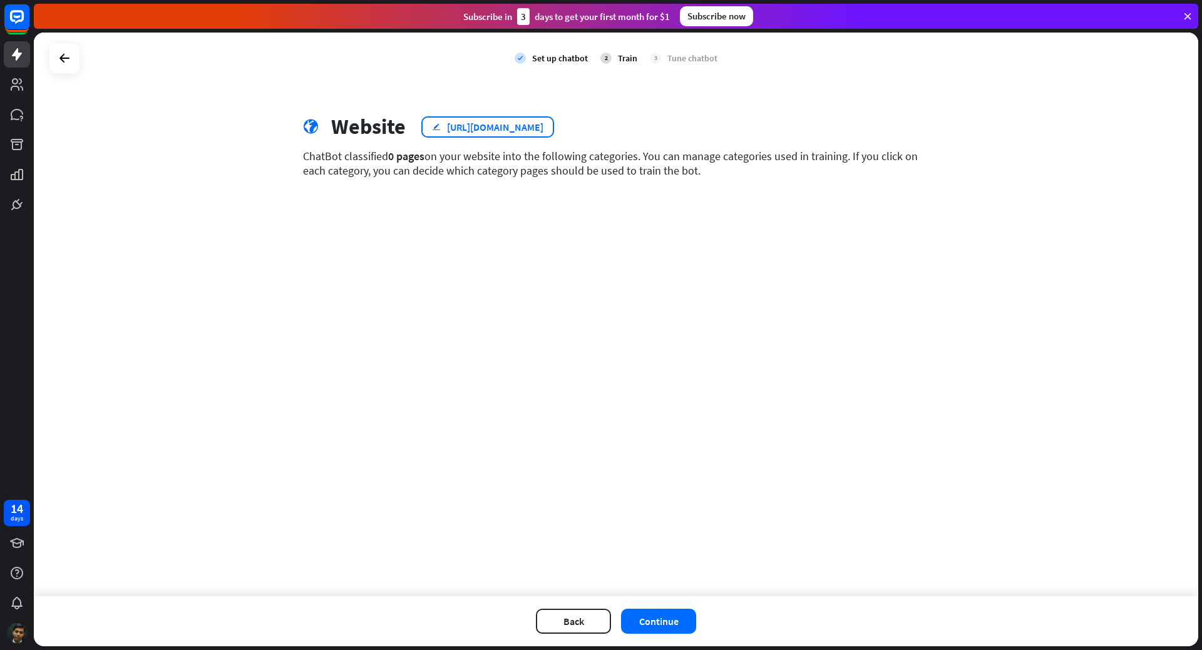
click at [543, 132] on div "[URL][DOMAIN_NAME]" at bounding box center [495, 127] width 96 height 13
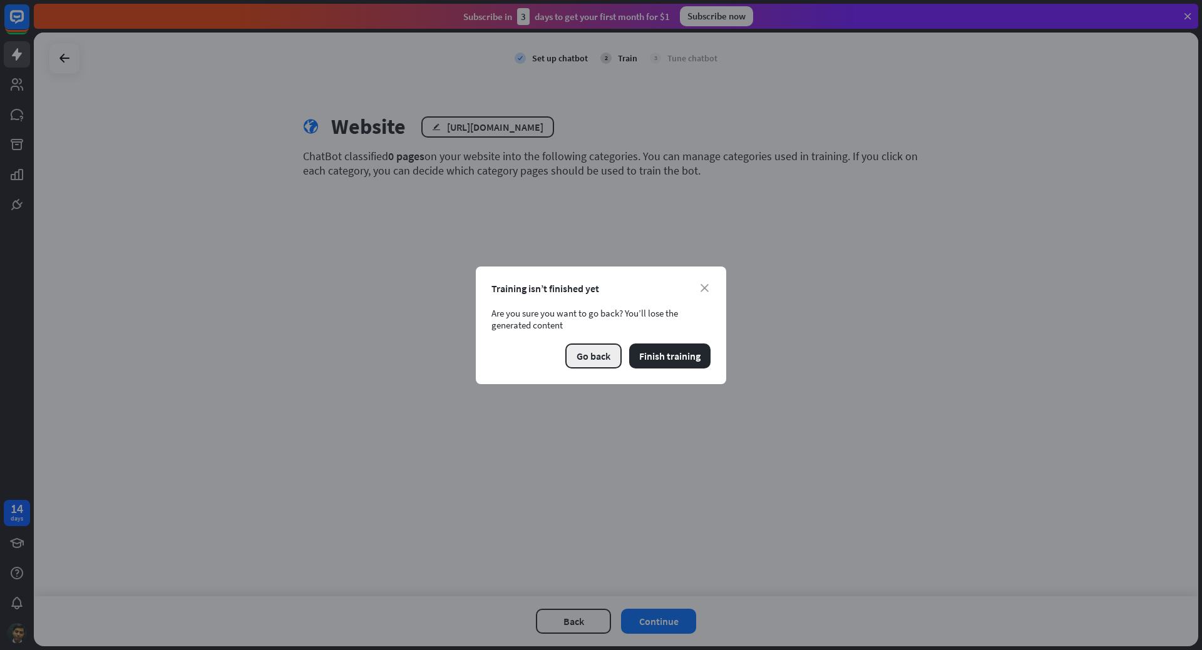
click at [600, 354] on button "Go back" at bounding box center [593, 356] width 56 height 25
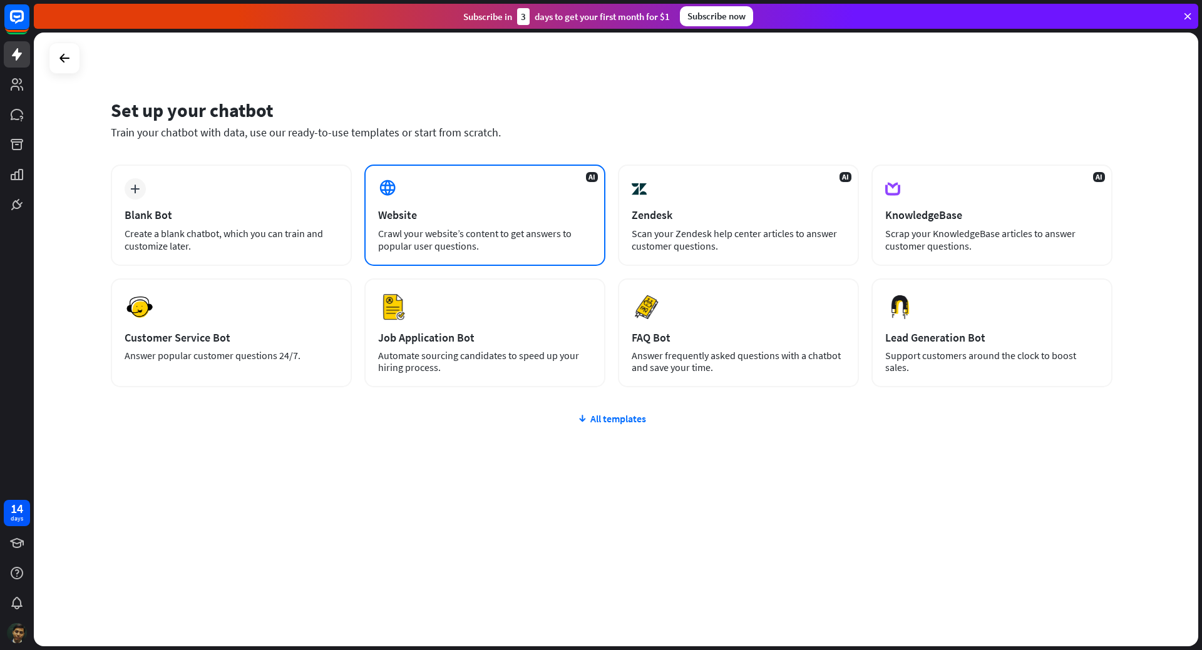
click at [421, 225] on div "AI Website Crawl your website’s content to get answers to popular user question…" at bounding box center [484, 215] width 241 height 101
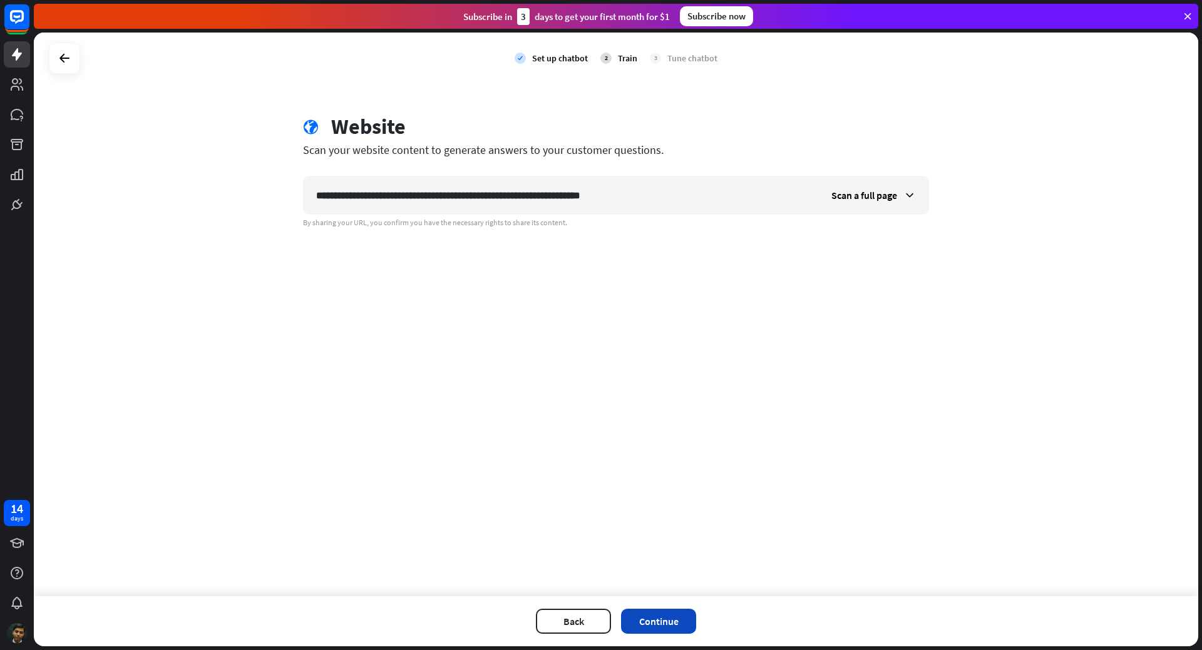
type input "**********"
click at [662, 620] on button "Continue" at bounding box center [658, 621] width 75 height 25
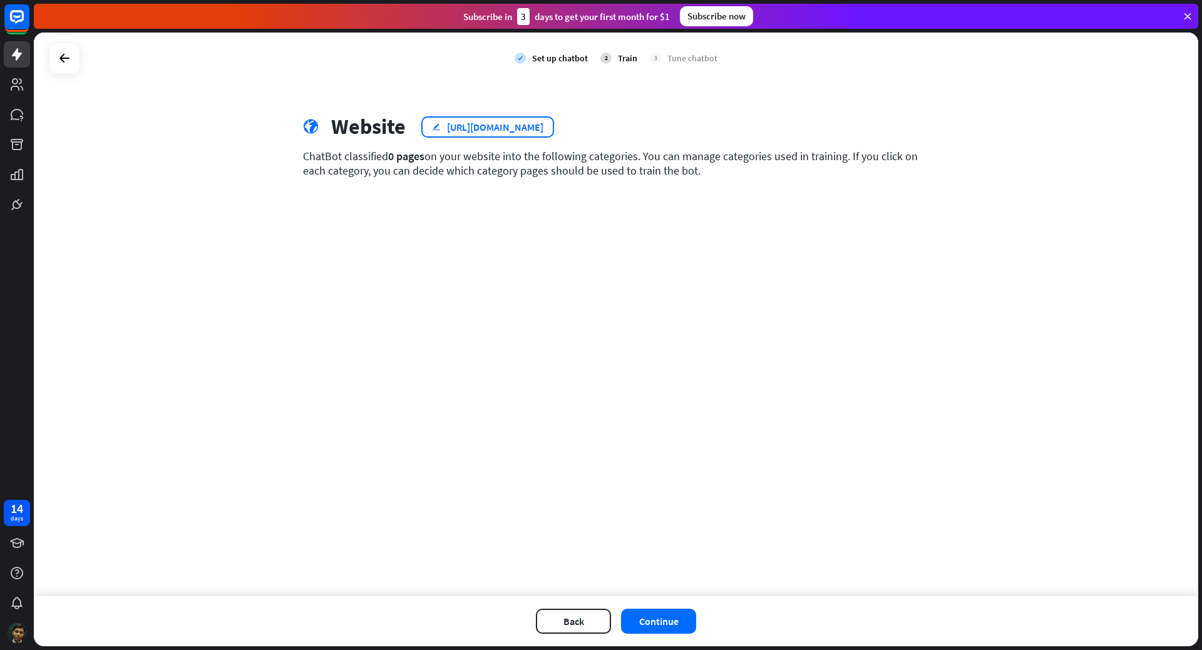
click at [516, 123] on div "[URL][DOMAIN_NAME]" at bounding box center [495, 127] width 96 height 13
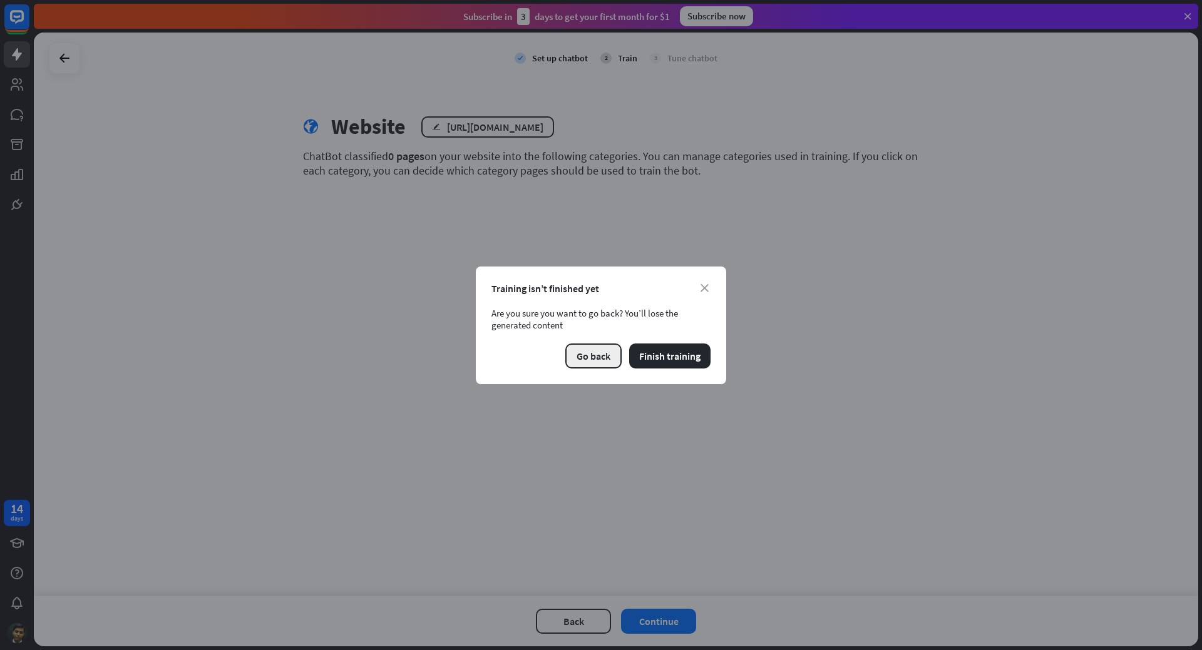
click at [601, 356] on button "Go back" at bounding box center [593, 356] width 56 height 25
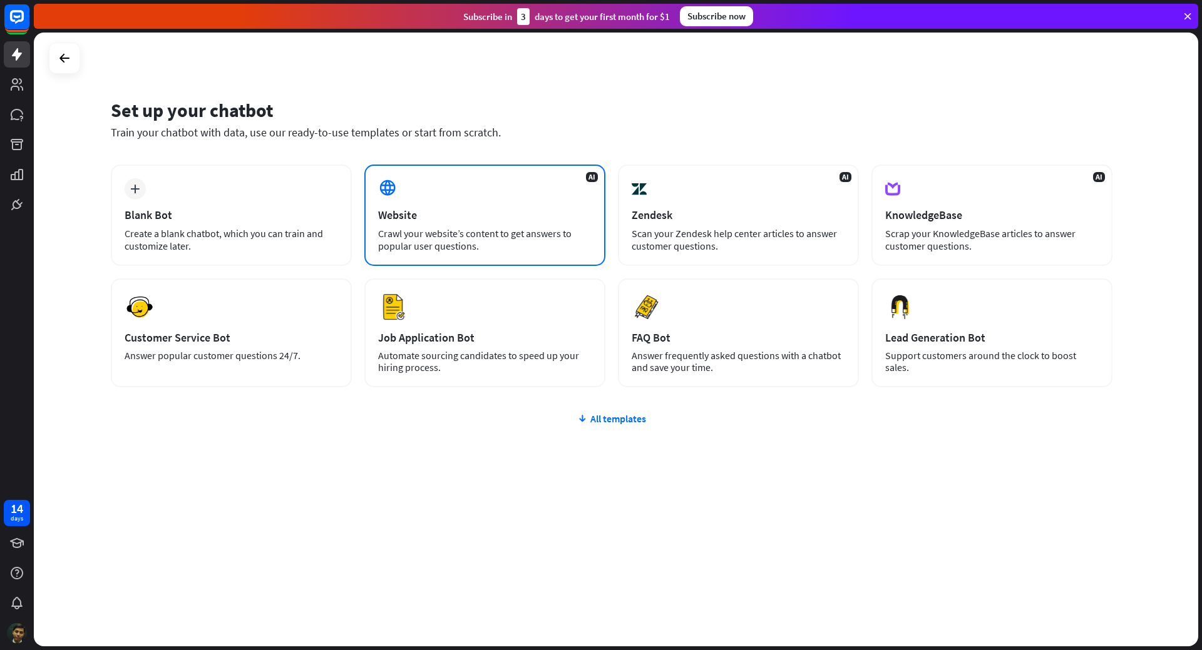
click at [410, 194] on div "AI Website Crawl your website’s content to get answers to popular user question…" at bounding box center [484, 215] width 241 height 101
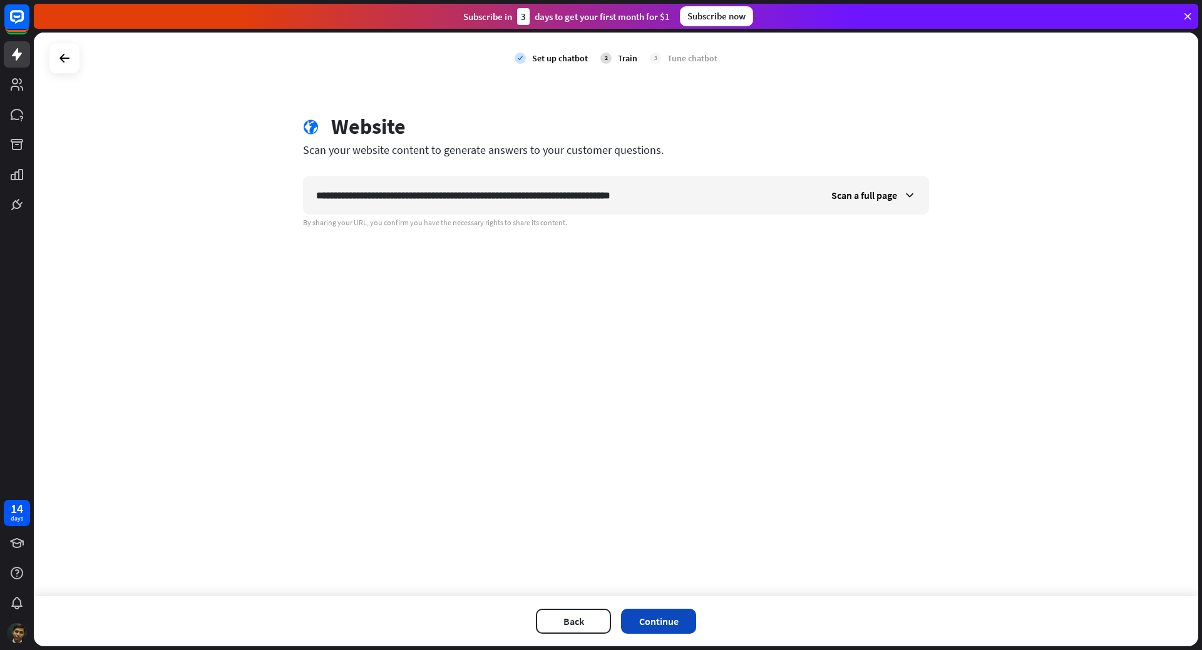
type input "**********"
click at [688, 622] on button "Continue" at bounding box center [658, 621] width 75 height 25
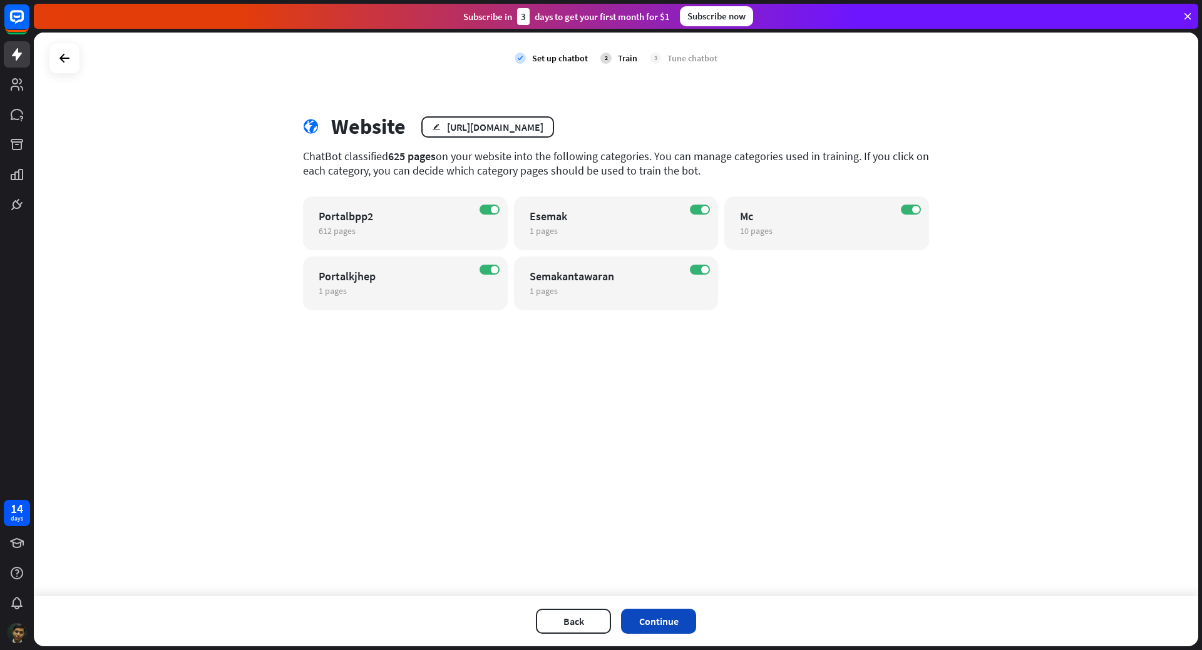
click at [670, 624] on button "Continue" at bounding box center [658, 621] width 75 height 25
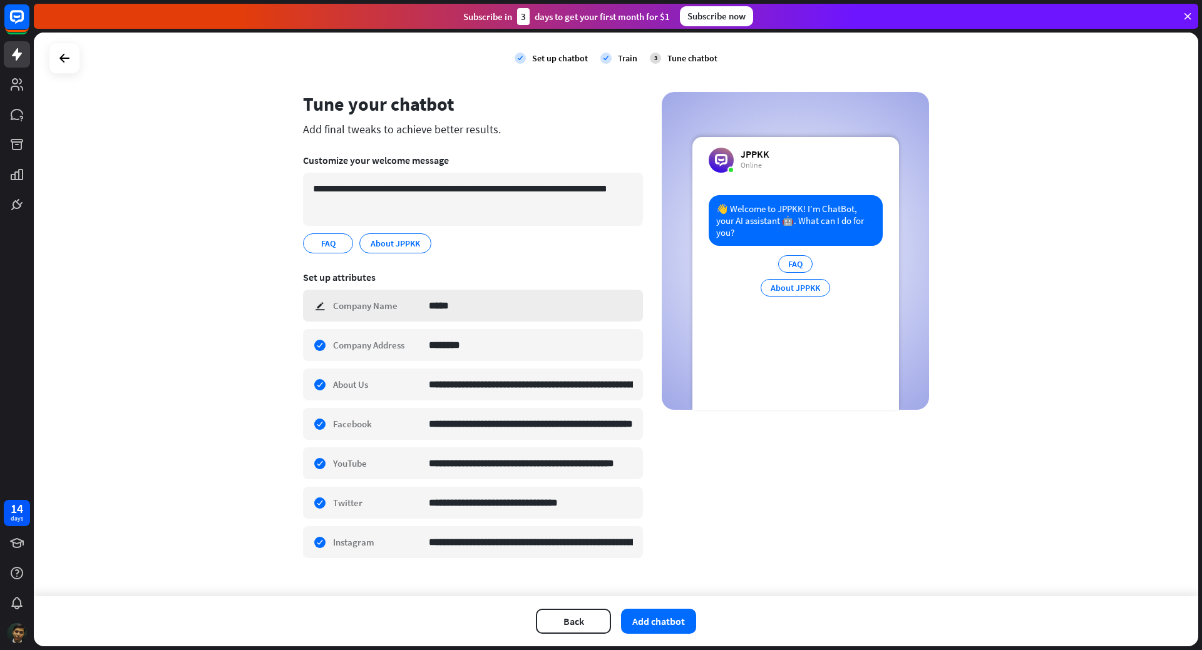
scroll to position [40, 0]
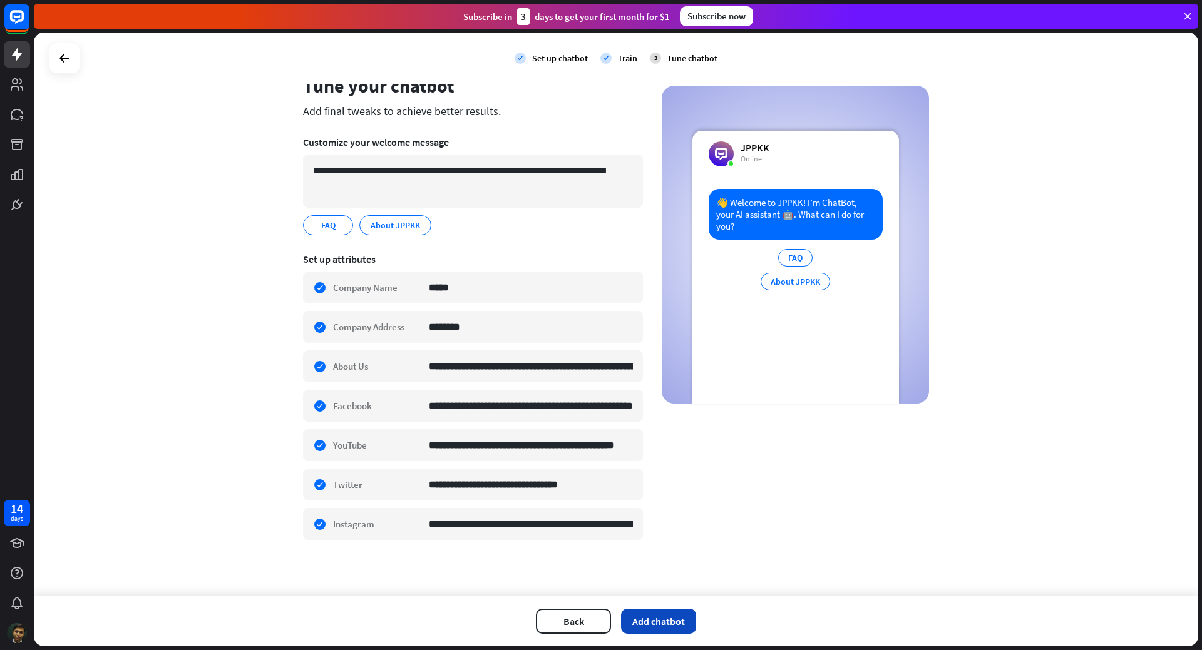
click at [647, 626] on button "Add chatbot" at bounding box center [658, 621] width 75 height 25
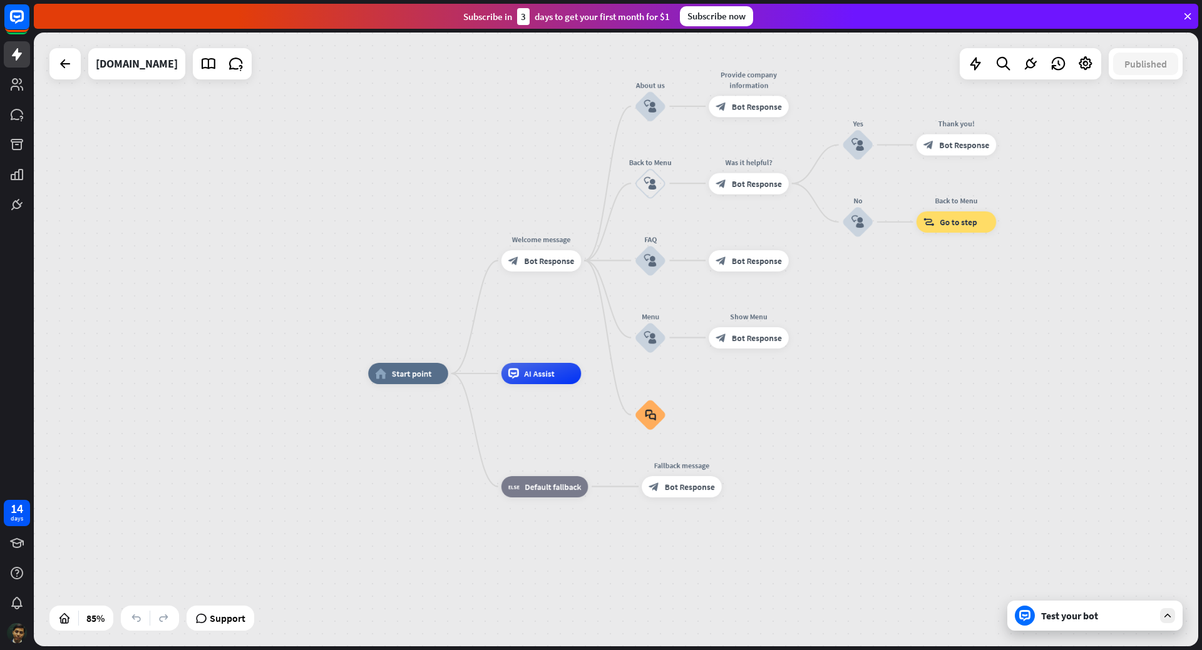
click at [1043, 616] on div "Test your bot" at bounding box center [1097, 616] width 113 height 13
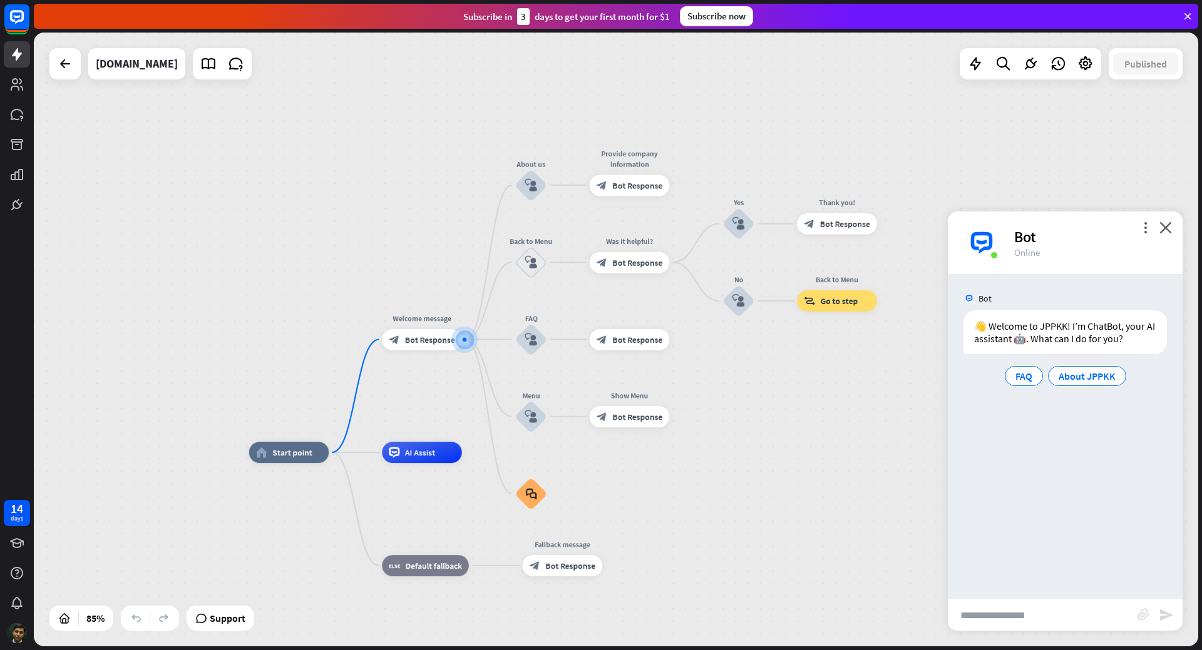
click at [984, 612] on input "text" at bounding box center [1042, 615] width 190 height 31
type input "***"
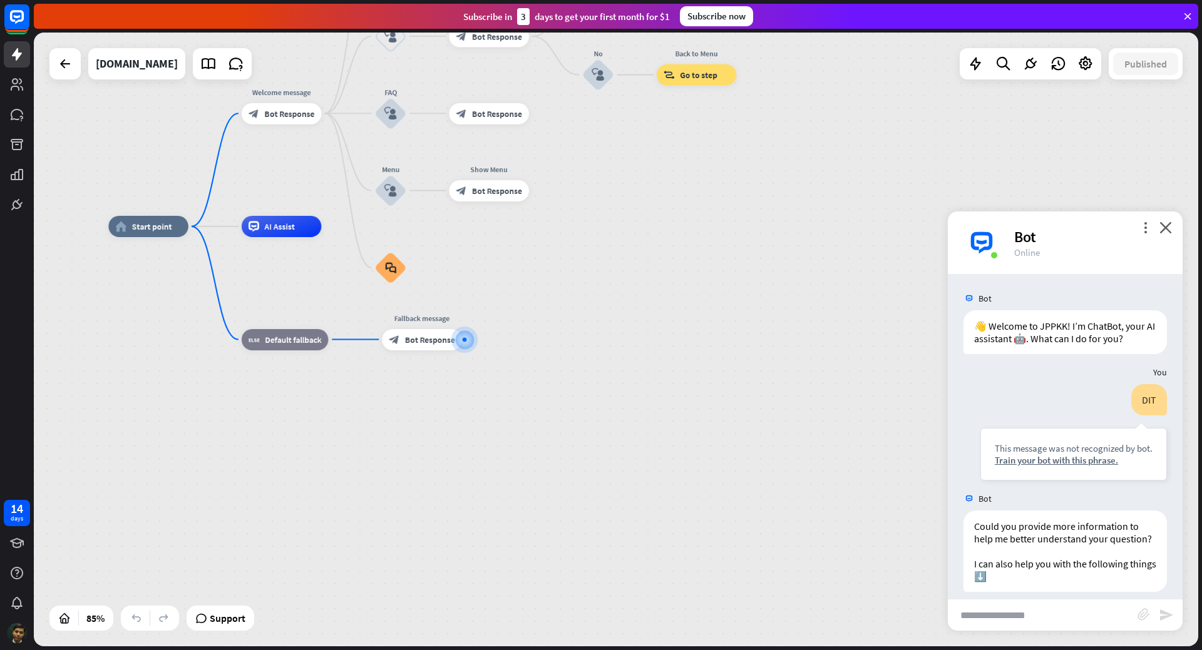
scroll to position [59, 0]
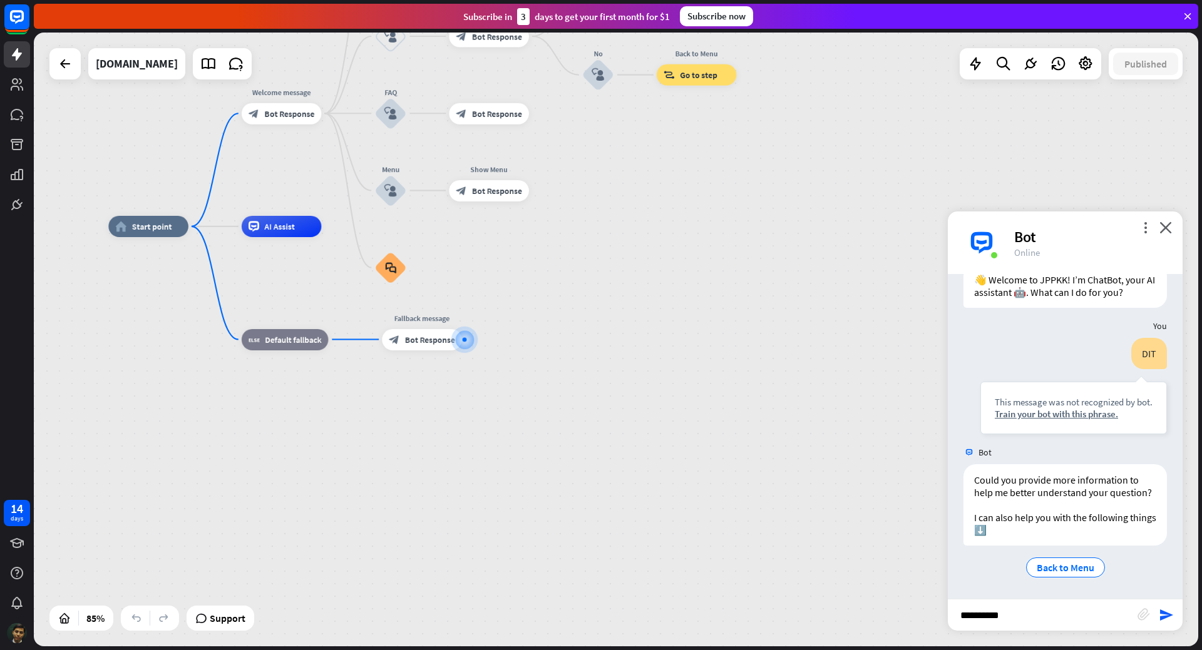
type input "**********"
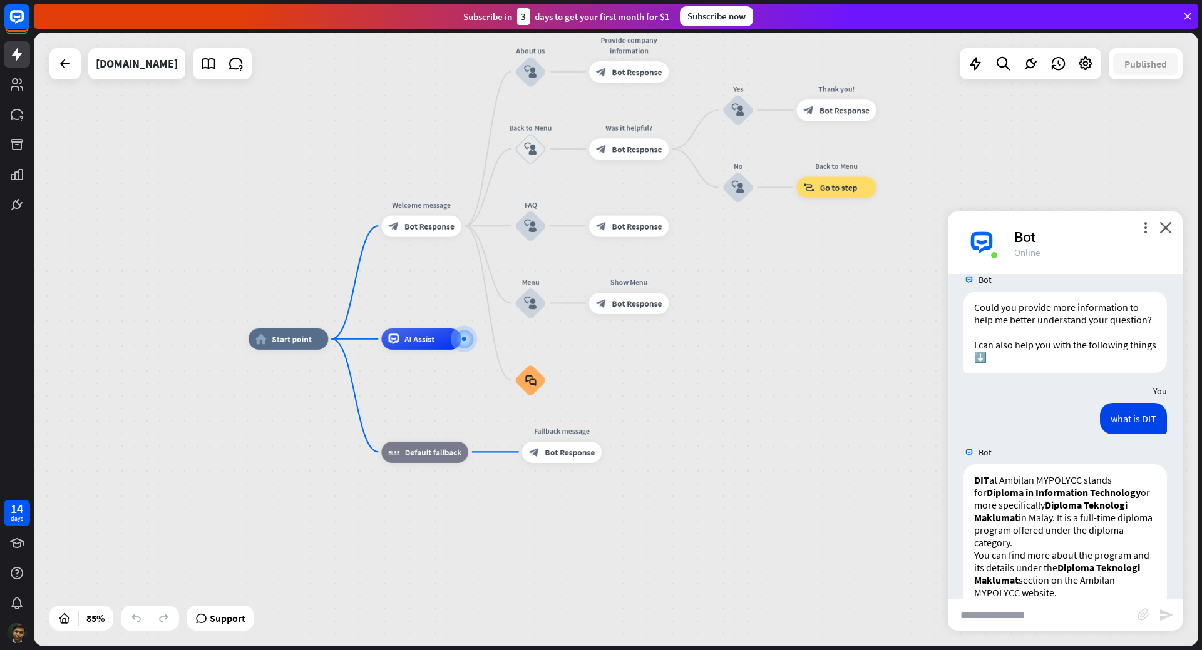
scroll to position [260, 0]
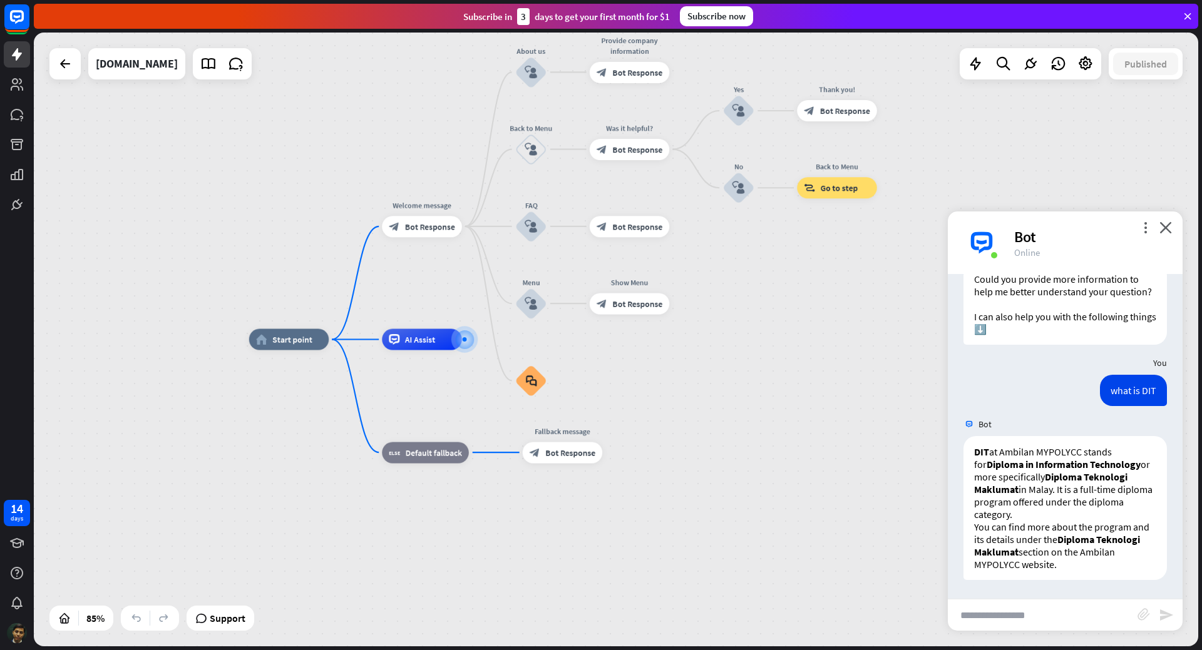
click at [998, 621] on input "text" at bounding box center [1042, 615] width 190 height 31
type input "**********"
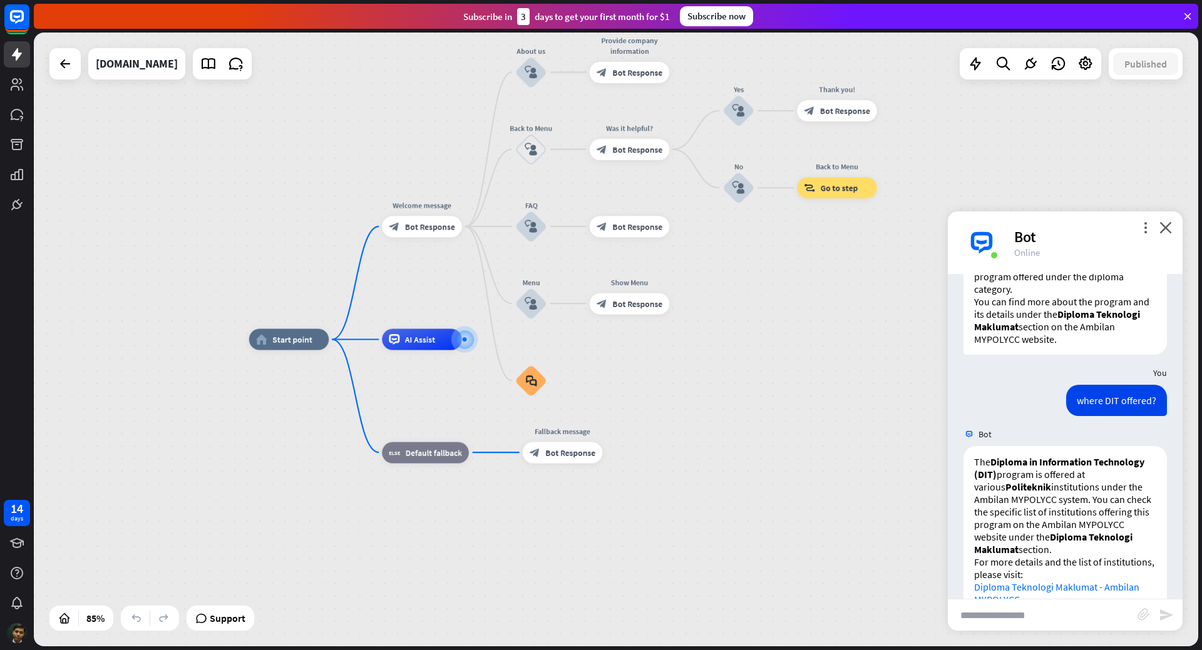
scroll to position [520, 0]
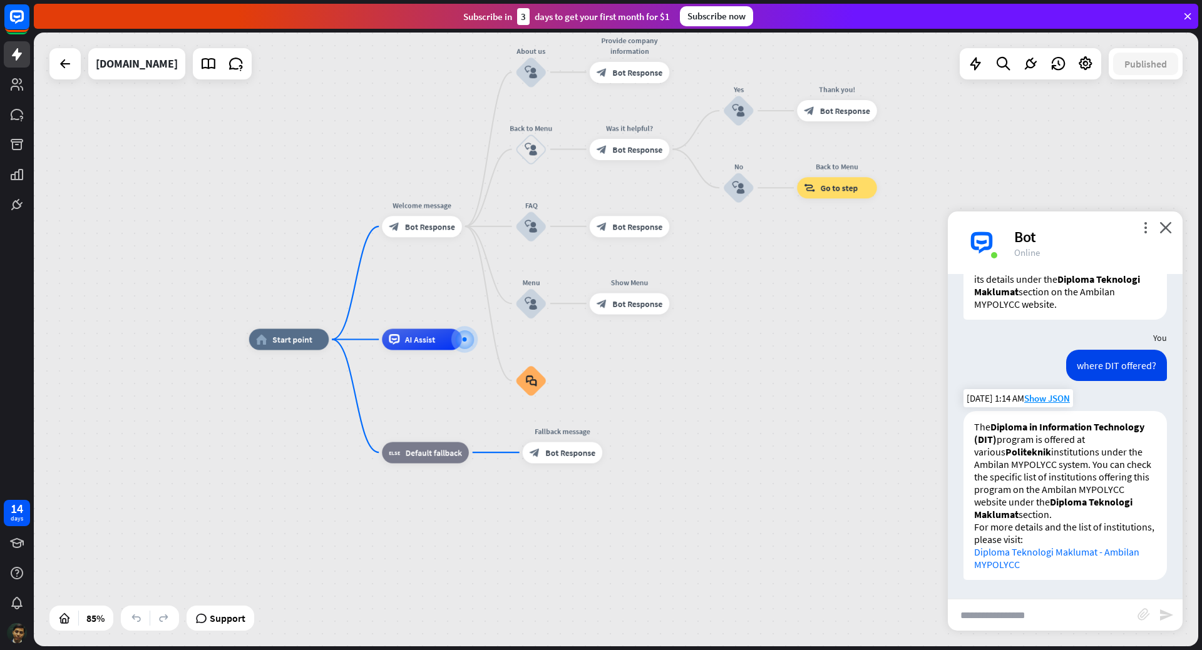
click at [1008, 560] on link "Diploma Teknologi Maklumat - Ambilan MYPOLYCC" at bounding box center [1056, 558] width 165 height 25
click at [970, 620] on input "text" at bounding box center [1042, 615] width 190 height 31
type input "**********"
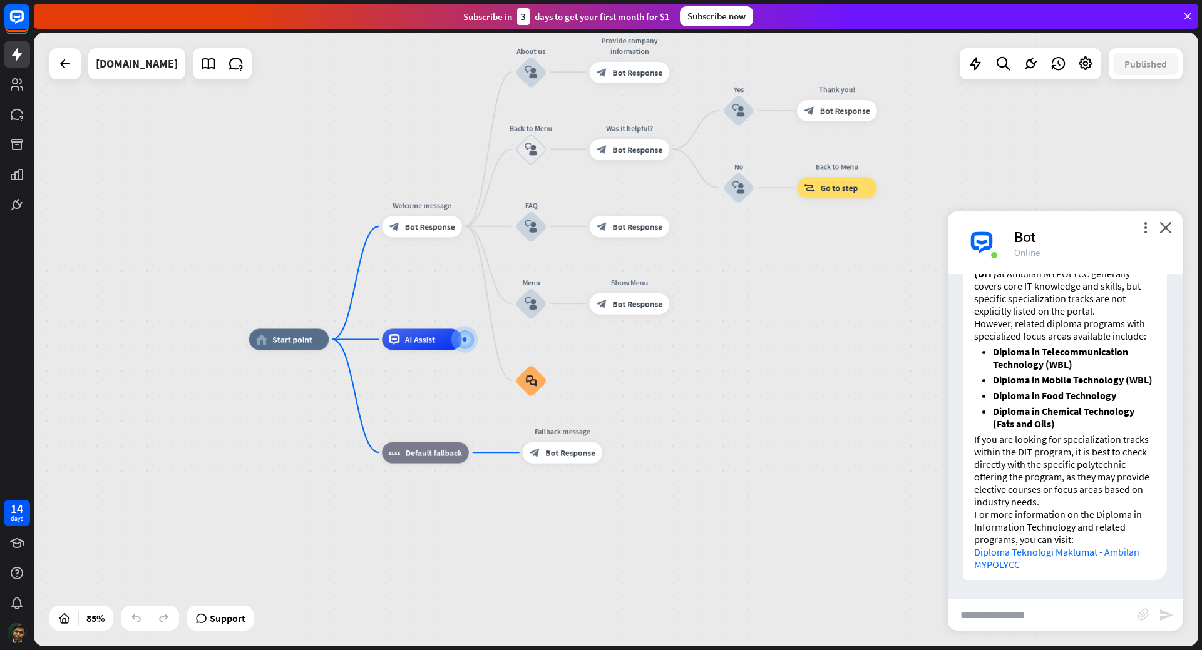
scroll to position [959, 0]
click at [1031, 554] on link "Diploma Teknologi Maklumat - Ambilan MYPOLYCC" at bounding box center [1056, 558] width 165 height 25
click at [986, 616] on input "text" at bounding box center [1042, 615] width 190 height 31
type input "**********"
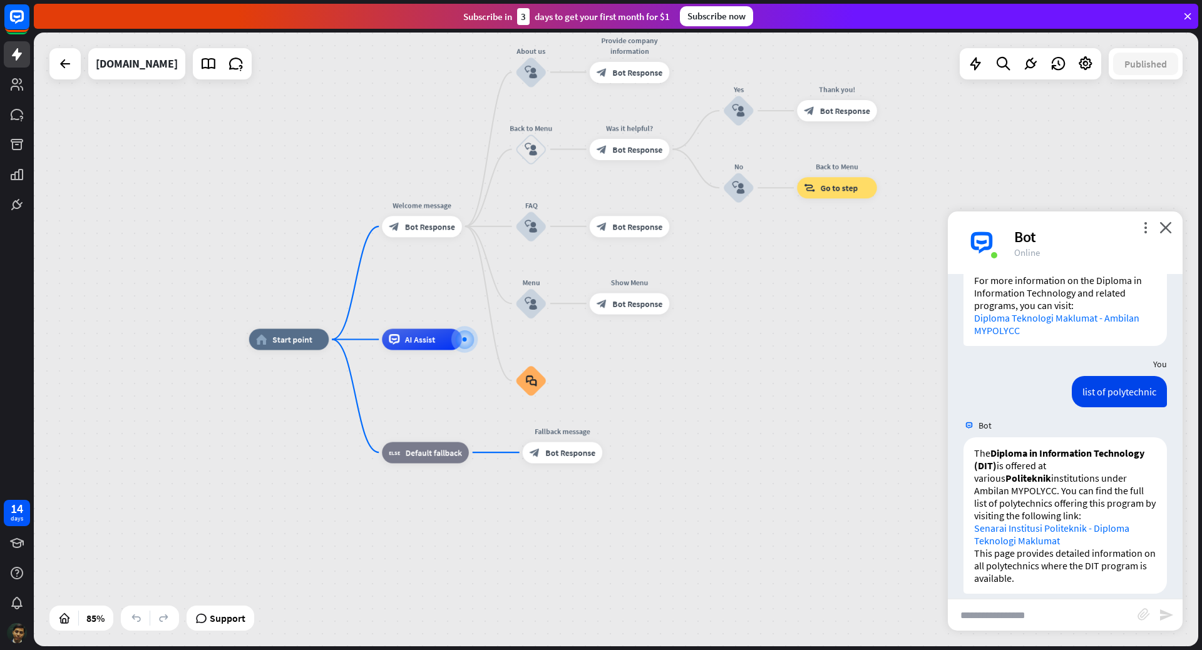
scroll to position [1207, 0]
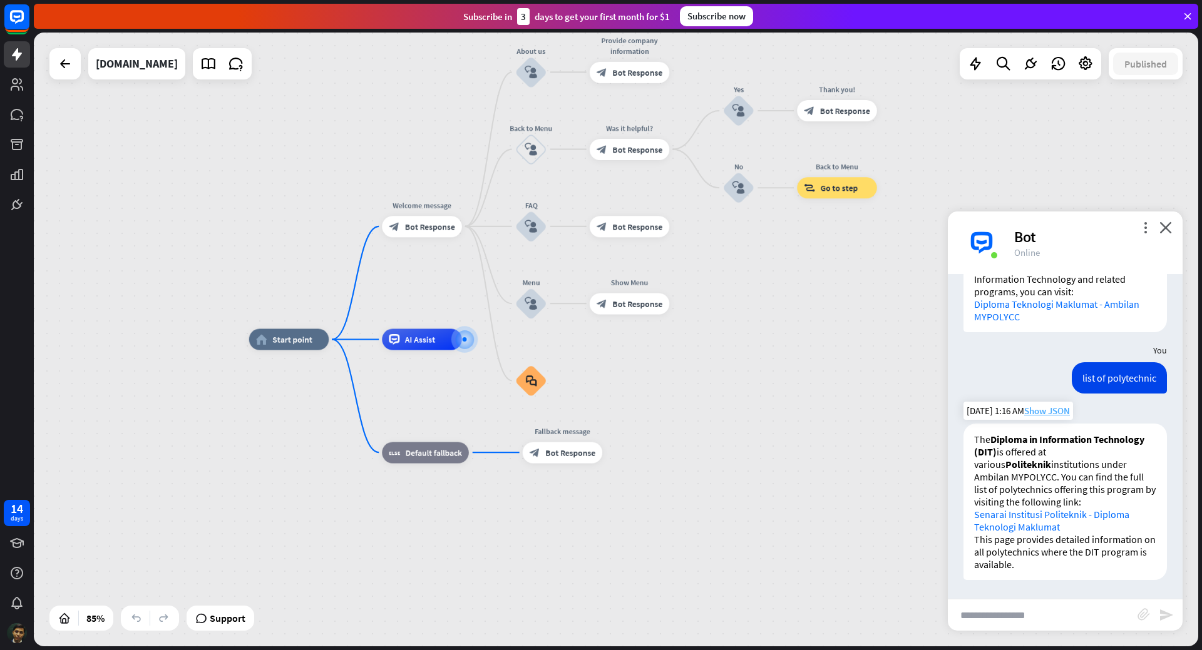
click at [1052, 413] on span "Show JSON" at bounding box center [1047, 411] width 46 height 12
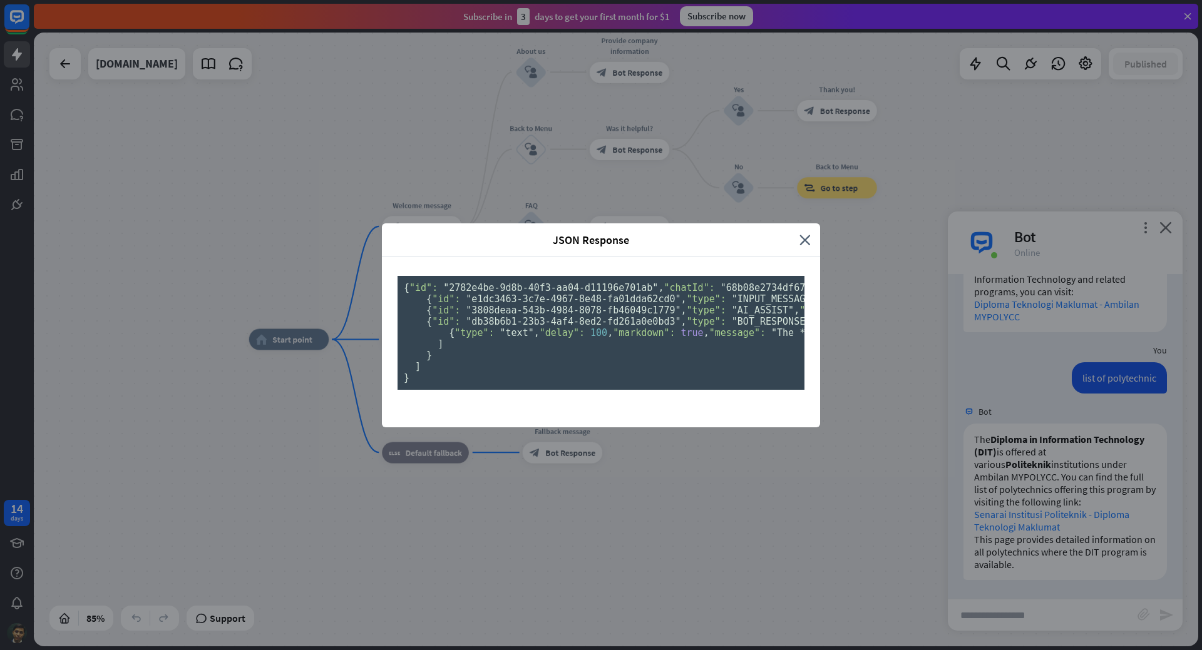
scroll to position [0, 0]
click at [801, 233] on icon "close" at bounding box center [804, 240] width 11 height 14
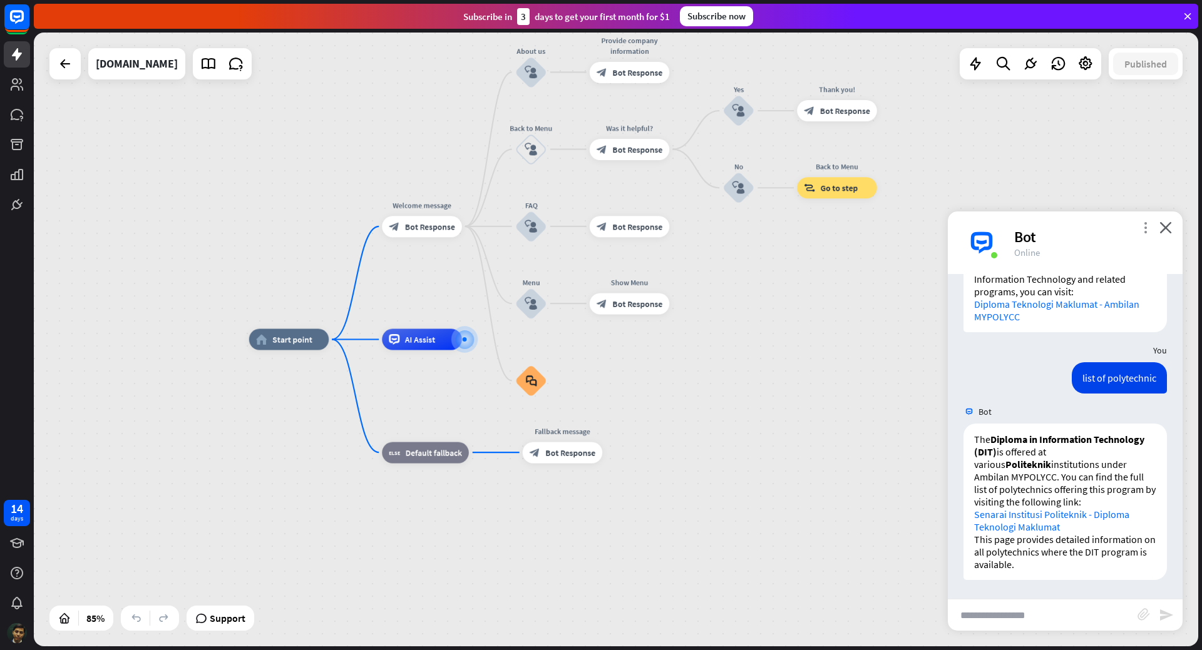
click at [1148, 228] on icon "more_vert" at bounding box center [1145, 228] width 12 height 12
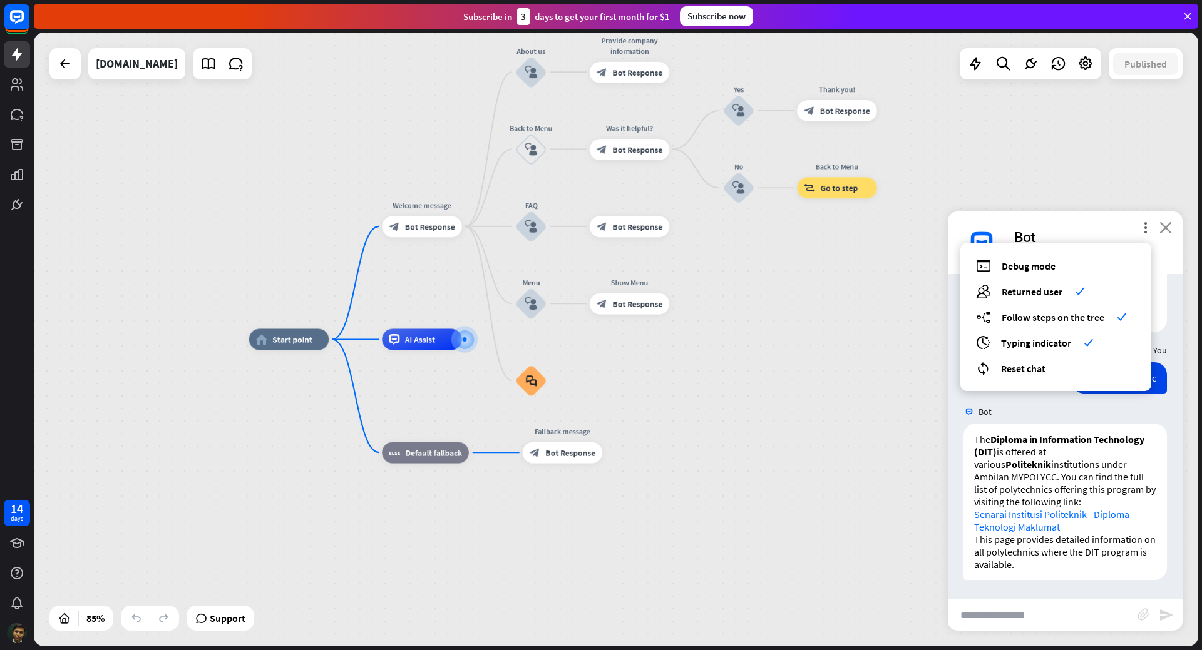
click at [1160, 233] on icon "close" at bounding box center [1165, 228] width 13 height 12
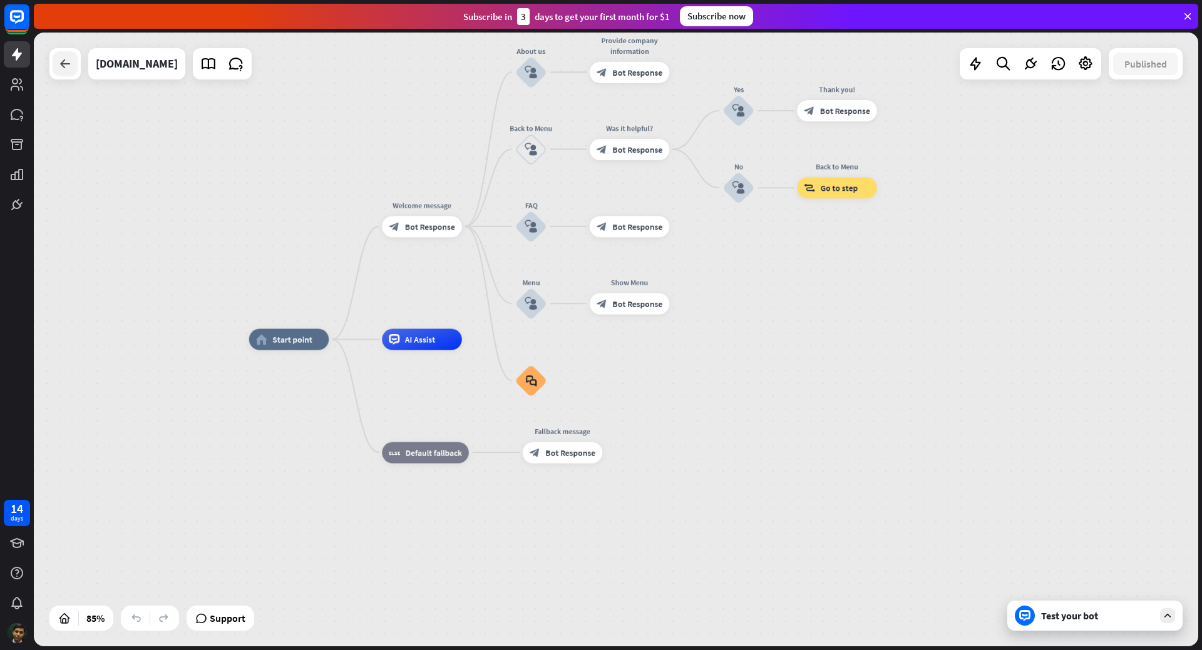
click at [66, 64] on icon at bounding box center [65, 63] width 15 height 15
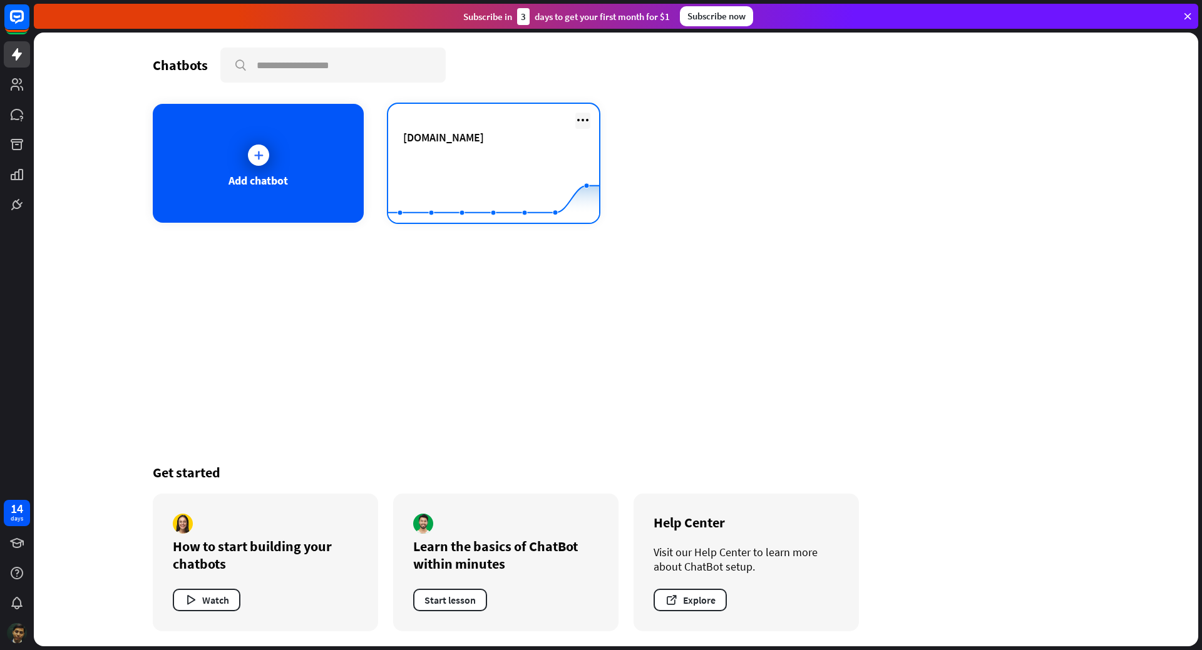
click at [586, 121] on icon at bounding box center [582, 120] width 15 height 15
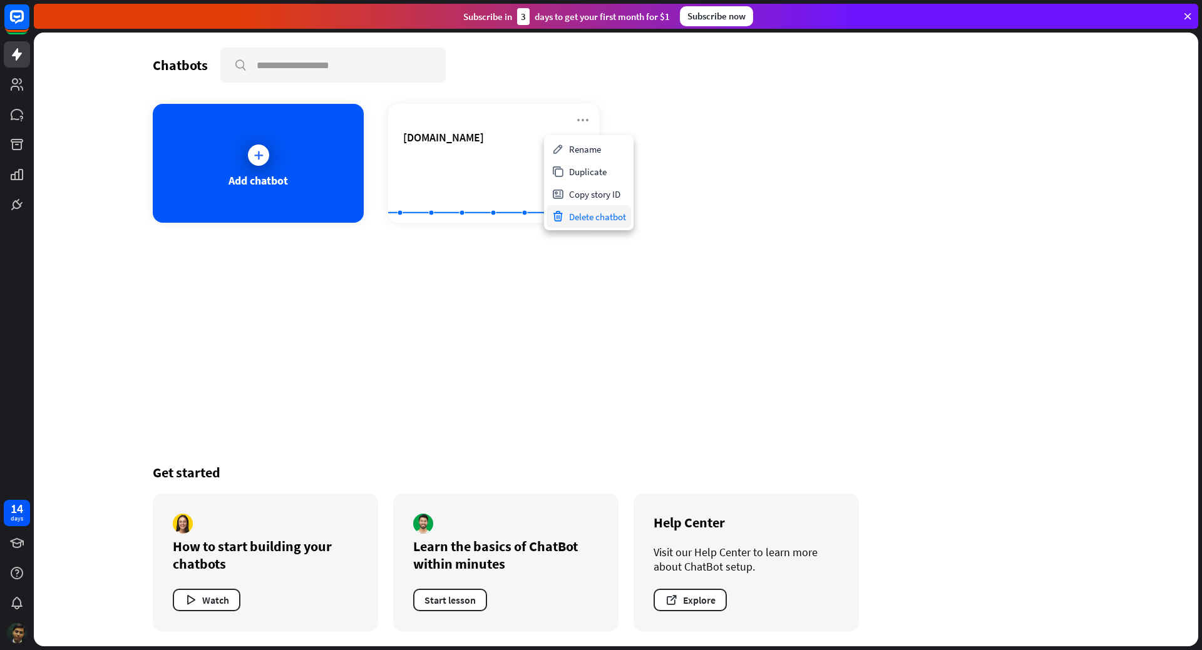
click at [575, 217] on div "Delete chatbot" at bounding box center [588, 216] width 84 height 23
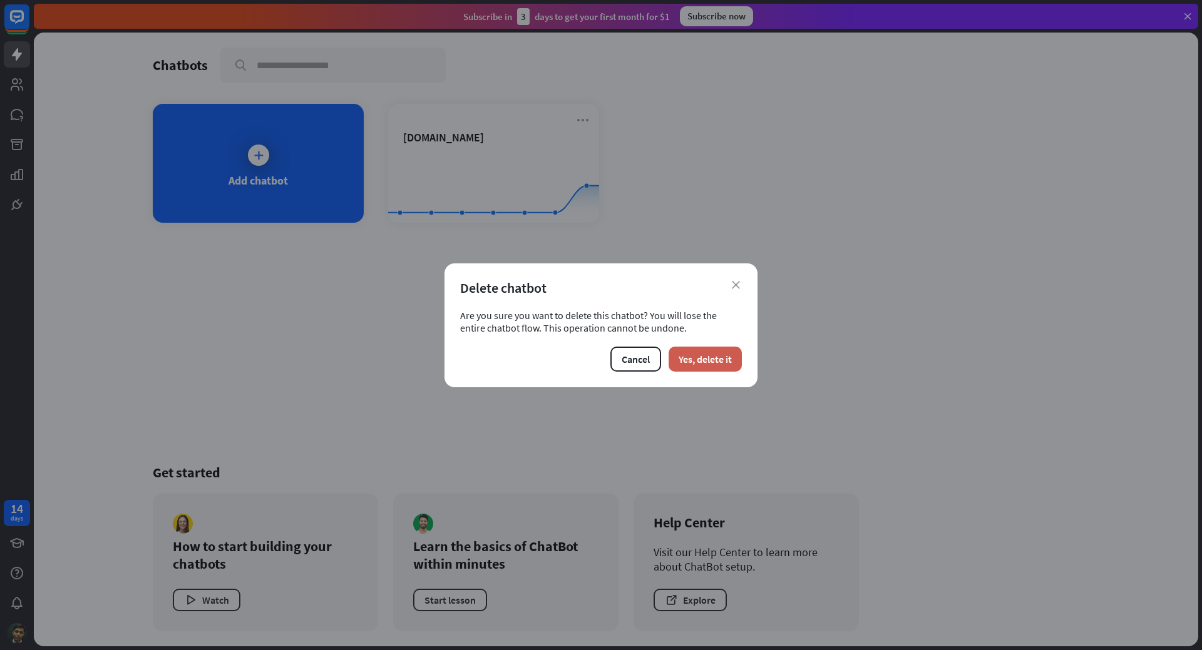
click at [723, 360] on button "Yes, delete it" at bounding box center [704, 359] width 73 height 25
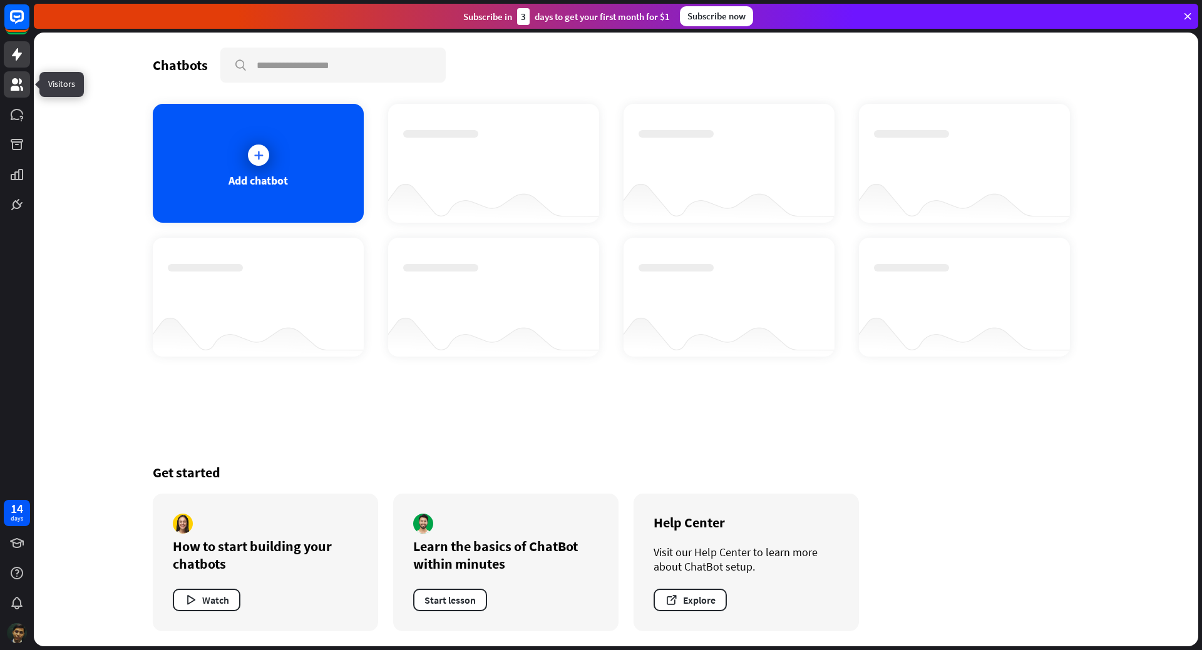
click at [15, 88] on icon at bounding box center [17, 84] width 13 height 13
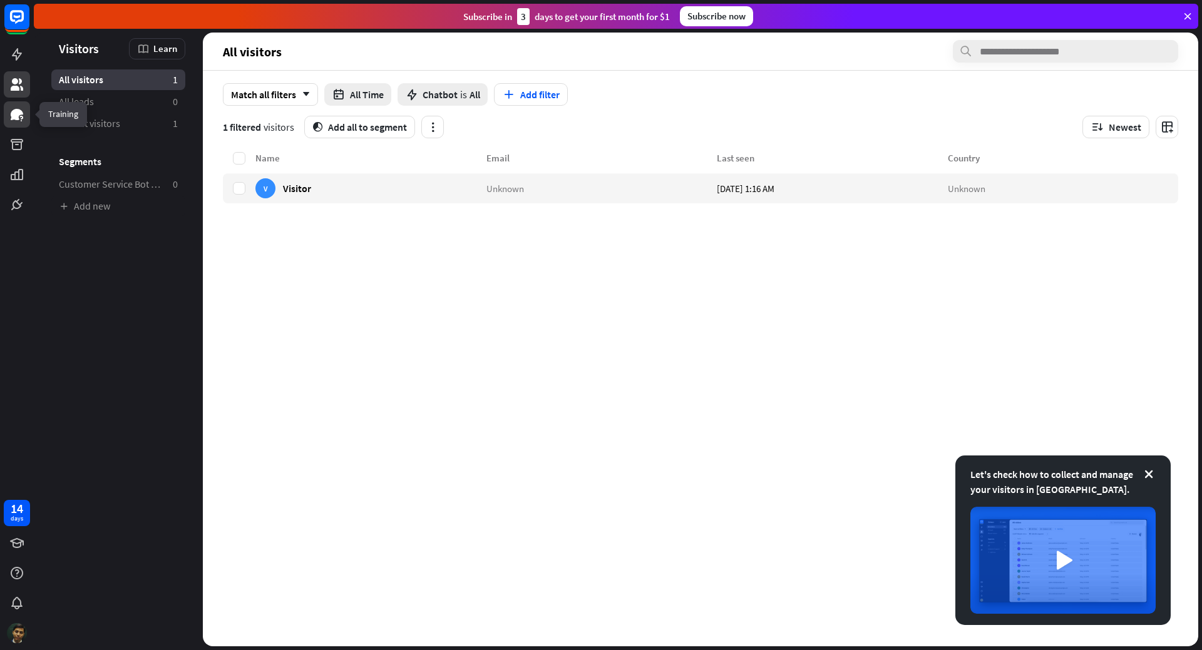
click at [11, 110] on icon at bounding box center [16, 114] width 15 height 15
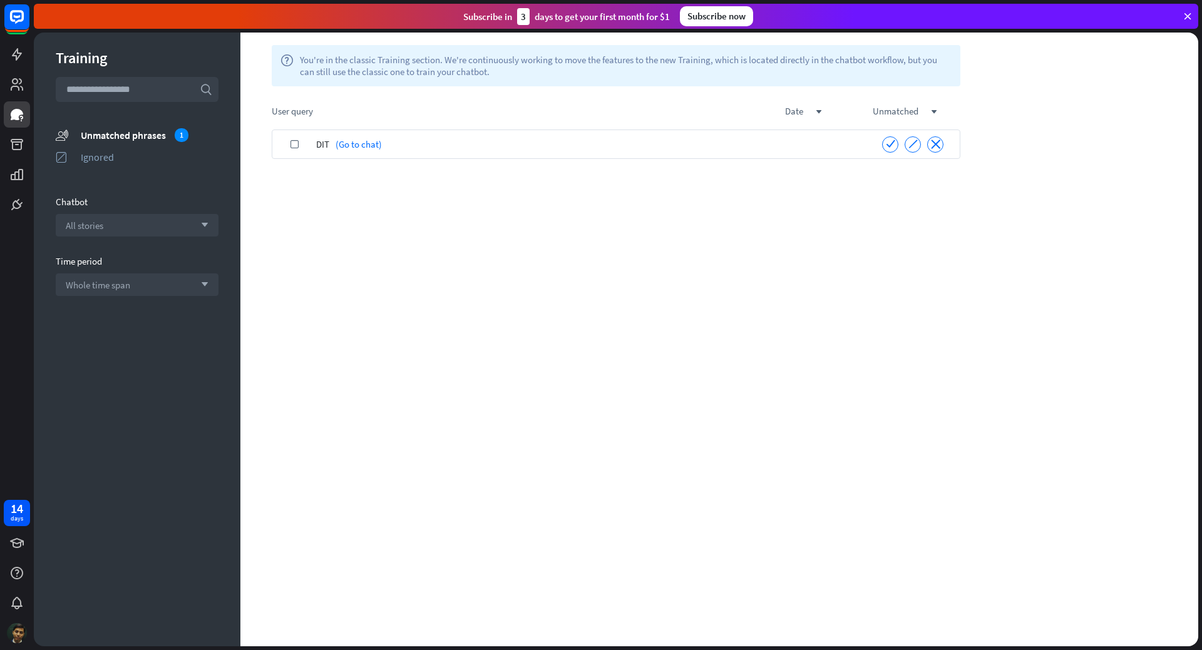
click at [288, 146] on div "check" at bounding box center [294, 144] width 44 height 29
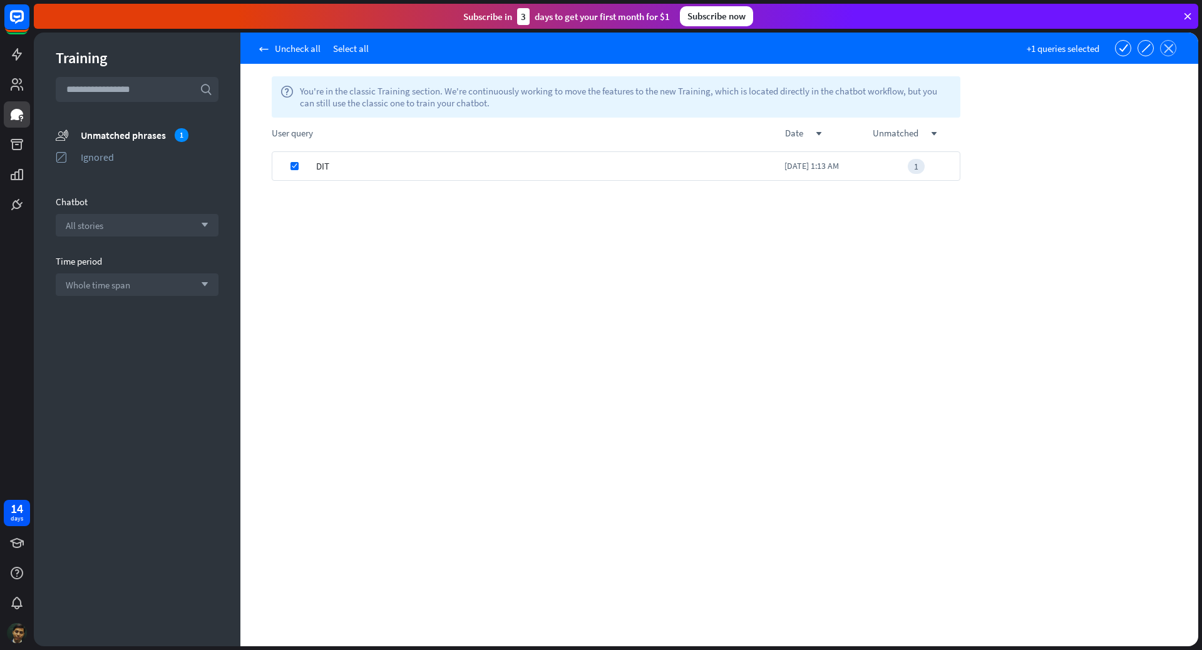
click at [1172, 48] on icon "close" at bounding box center [1167, 48] width 9 height 9
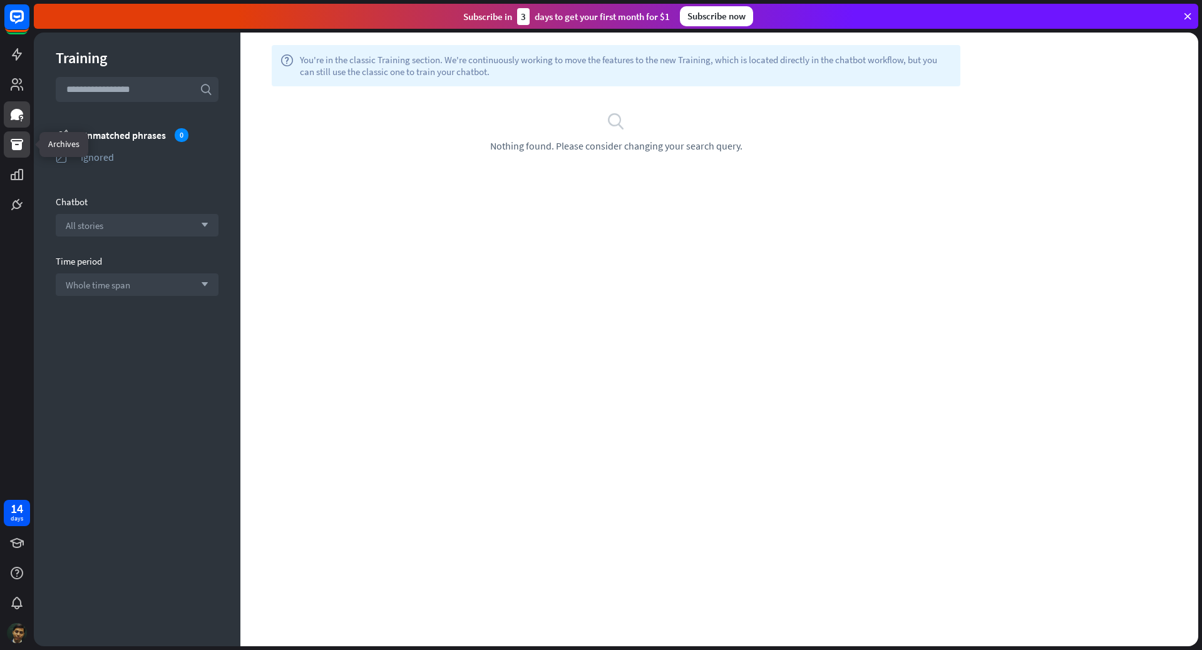
click at [21, 145] on icon at bounding box center [17, 144] width 13 height 11
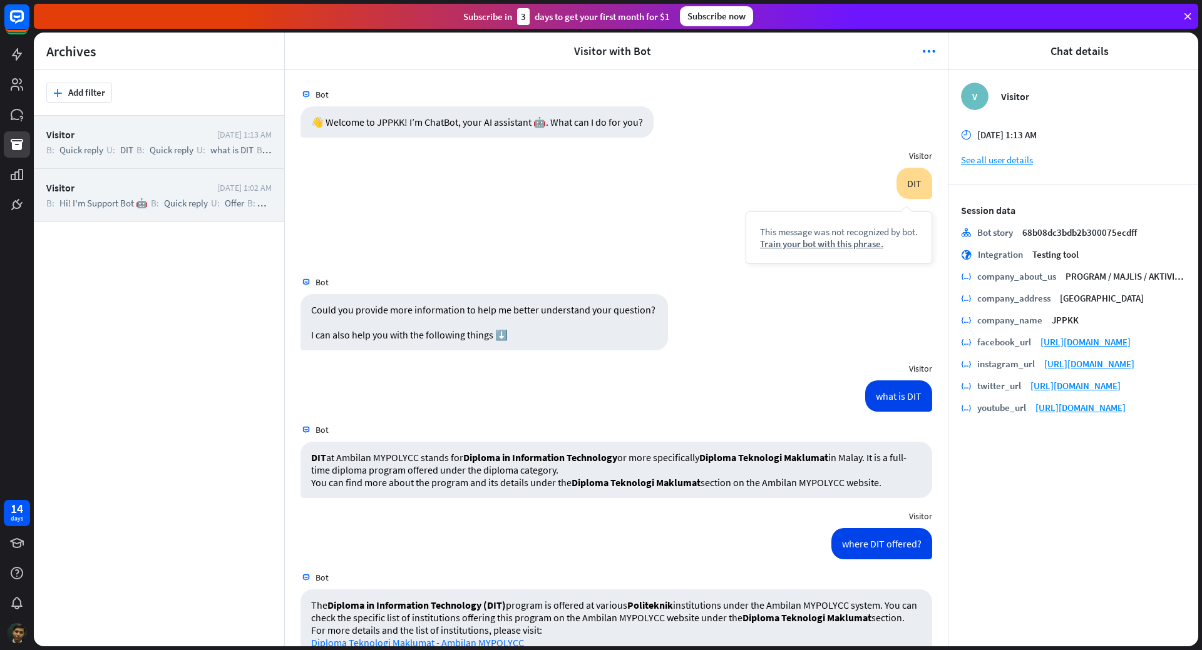
click at [262, 208] on div "B: Hi! I'm Support Bot 🤖 B: Quick reply U: Offer B: Gallery U: 🔙 Main menu" at bounding box center [158, 203] width 225 height 12
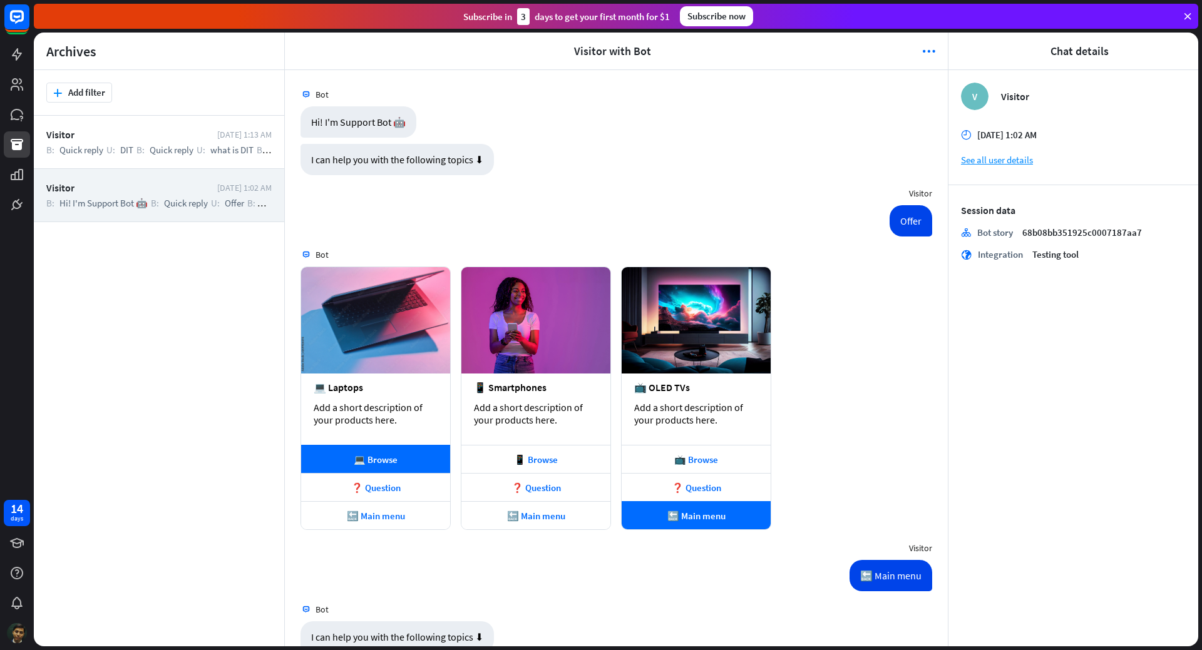
scroll to position [59, 0]
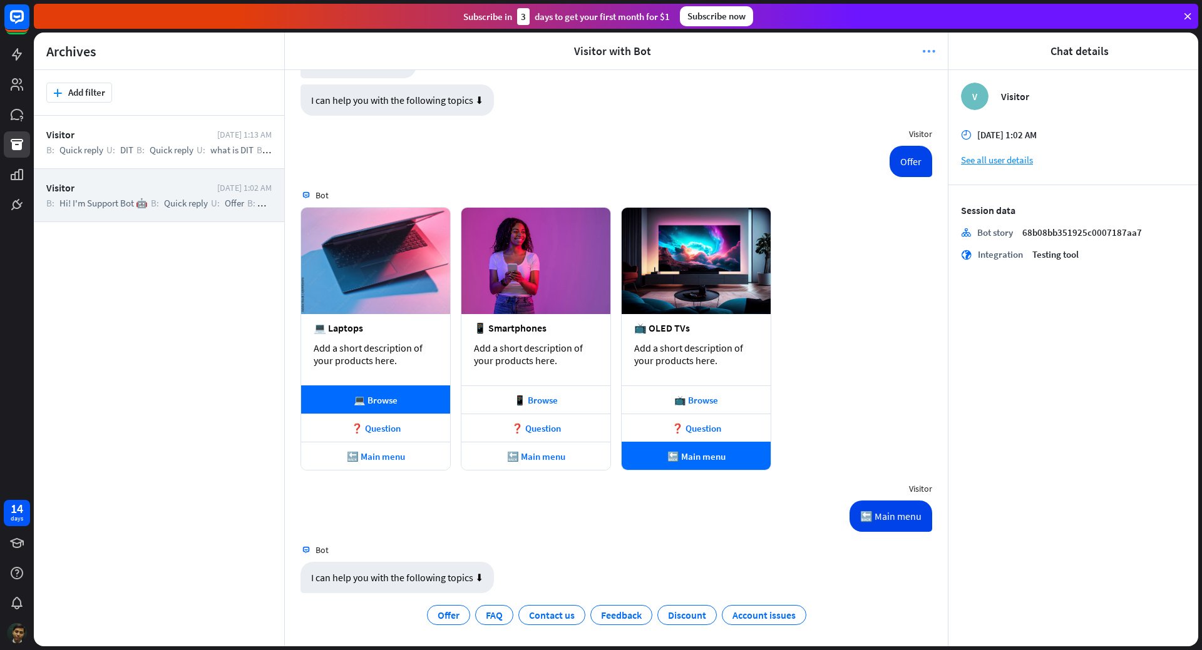
drag, startPoint x: 262, startPoint y: 210, endPoint x: 924, endPoint y: 48, distance: 681.7
click at [924, 48] on icon "more_horiz" at bounding box center [928, 51] width 13 height 13
click at [795, 115] on span "Remove chat" at bounding box center [811, 112] width 55 height 13
drag, startPoint x: 91, startPoint y: 191, endPoint x: 66, endPoint y: 240, distance: 55.4
click at [66, 240] on div "Visitor [DATE] 1:13 AM B: Quick reply U: DIT B: Quick reply U: what is DIT B: *…" at bounding box center [159, 381] width 250 height 531
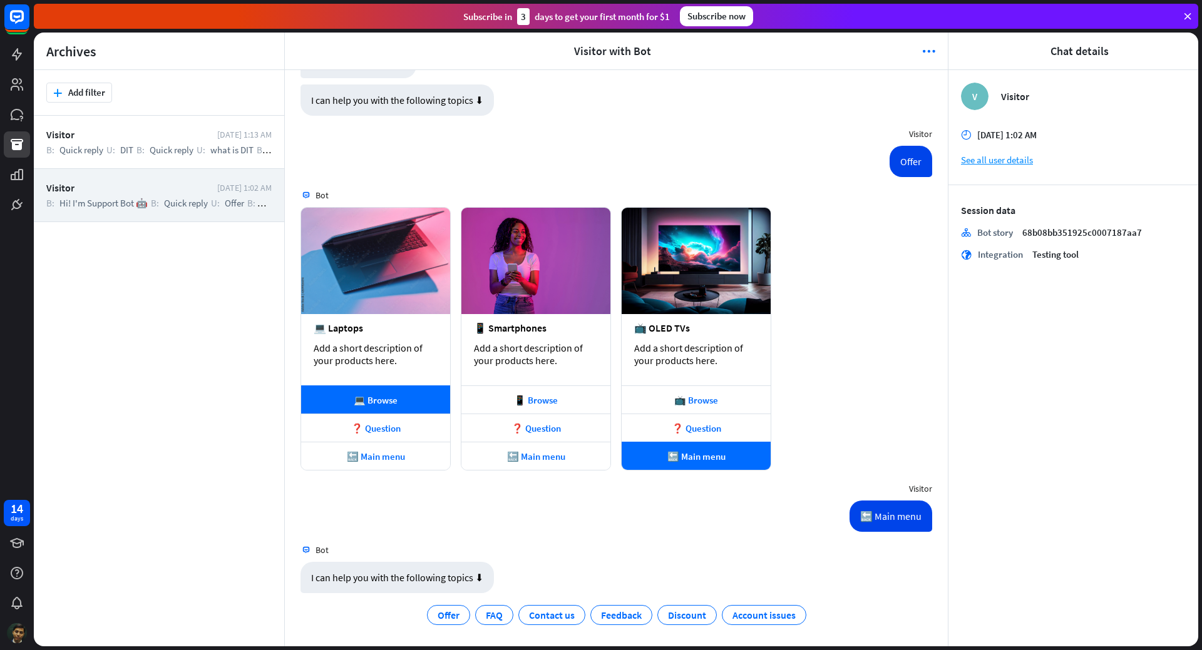
click at [95, 194] on div "Visitor [DATE] 1:02 AM B: Hi! I'm Support Bot 🤖 B: Quick reply U: Offer B: Gall…" at bounding box center [159, 195] width 250 height 53
click at [926, 52] on icon "more_horiz" at bounding box center [928, 51] width 13 height 13
click at [20, 120] on icon at bounding box center [16, 114] width 15 height 15
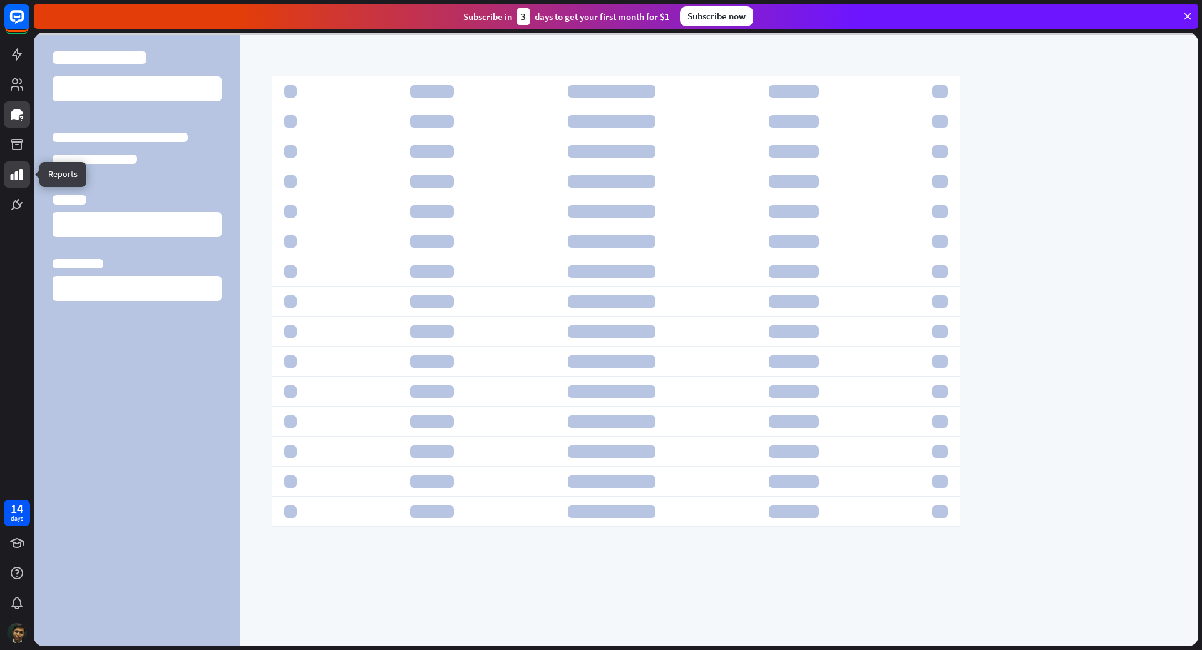
click at [24, 176] on icon at bounding box center [16, 174] width 15 height 15
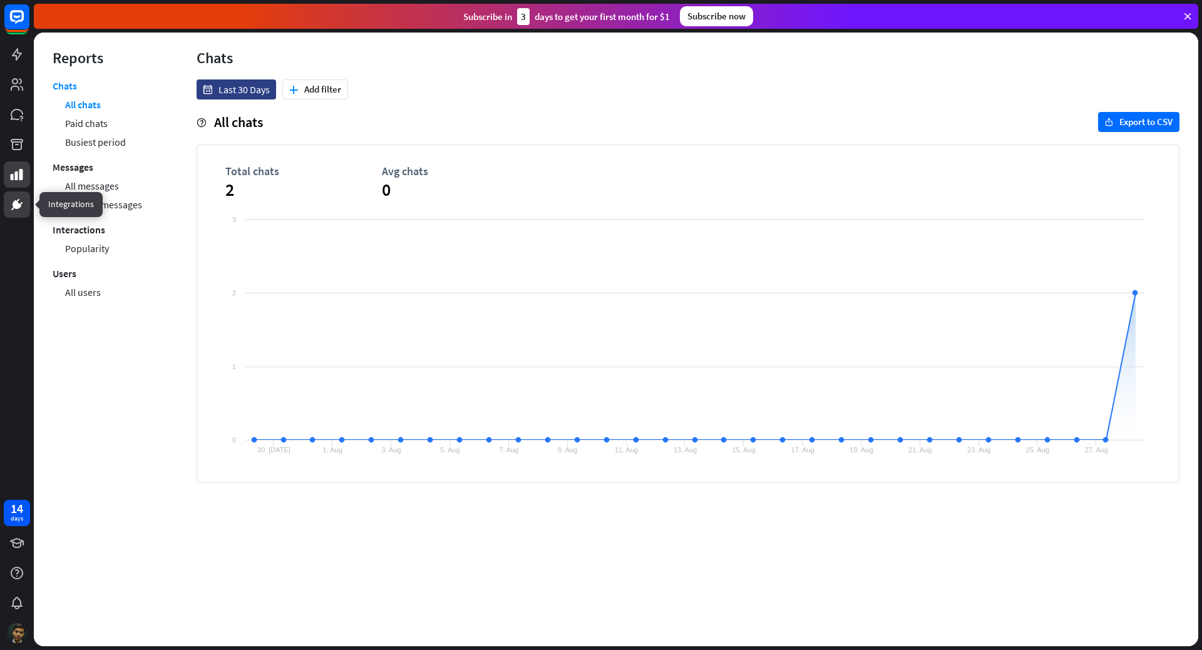
click at [17, 209] on icon at bounding box center [17, 204] width 9 height 9
